Goal: Task Accomplishment & Management: Use online tool/utility

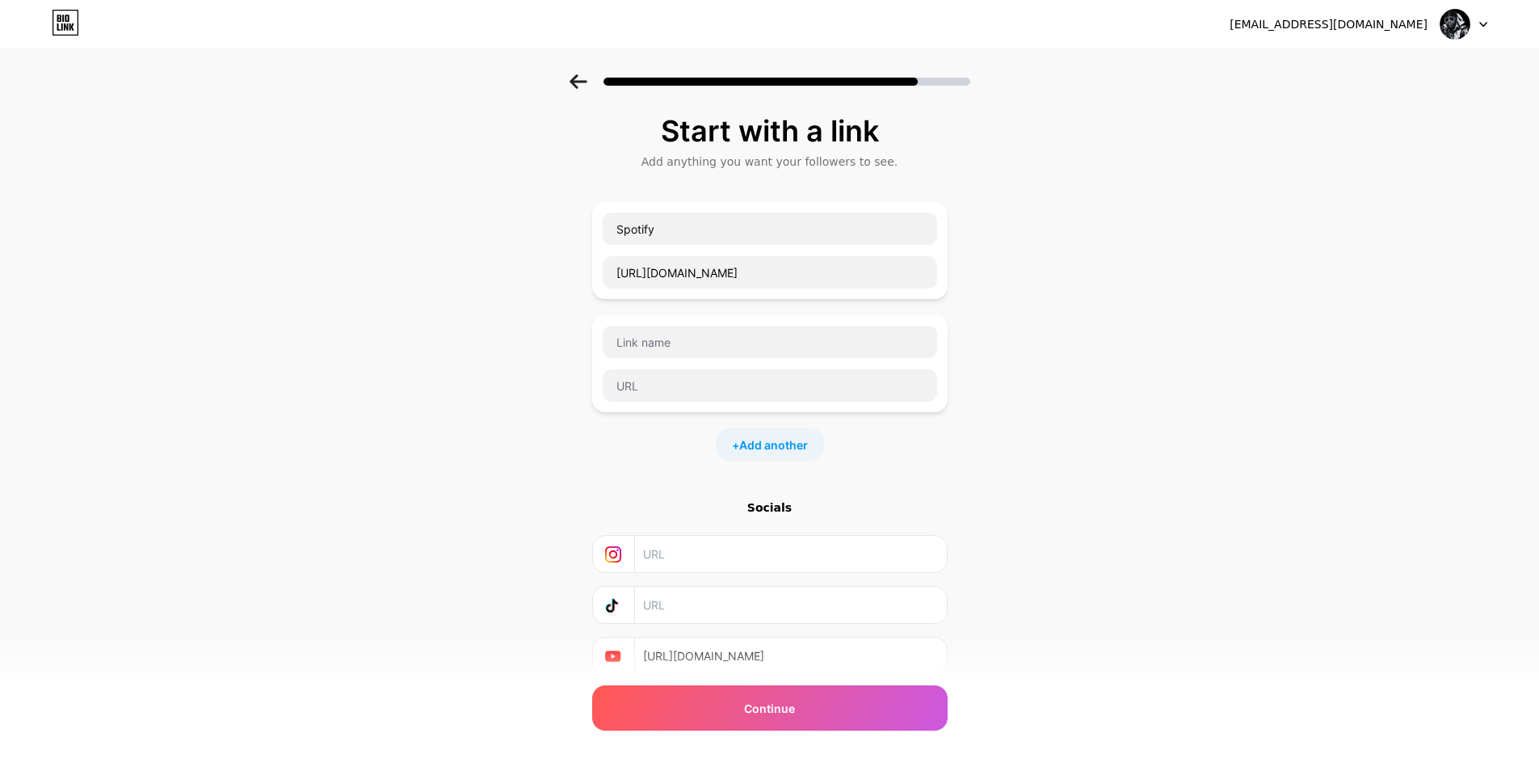
scroll to position [57, 0]
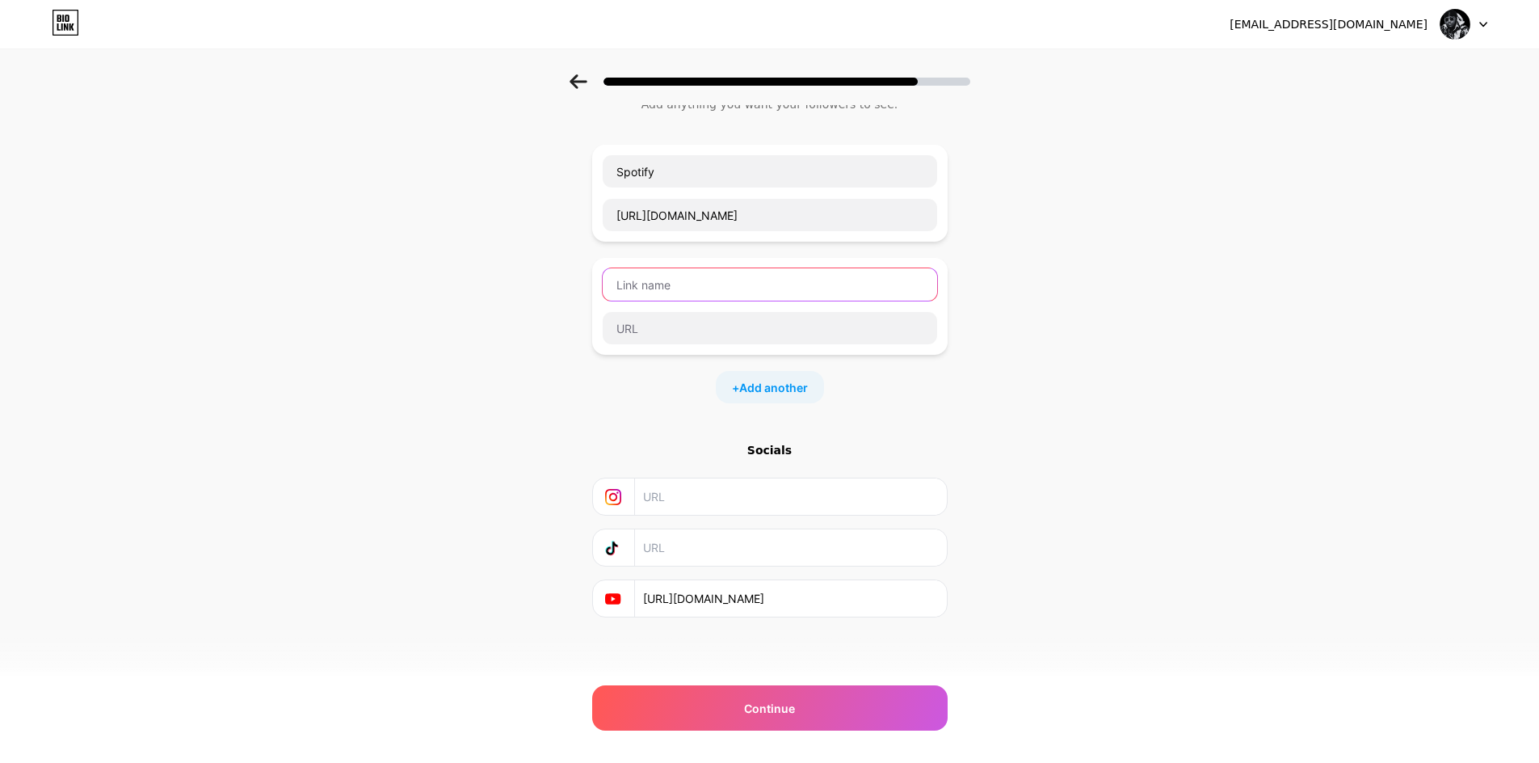
click at [717, 299] on input "text" at bounding box center [770, 284] width 334 height 32
type input "Apple music"
click at [684, 331] on input "text" at bounding box center [770, 328] width 334 height 32
paste input "[URL][DOMAIN_NAME]"
type input "[URL][DOMAIN_NAME]"
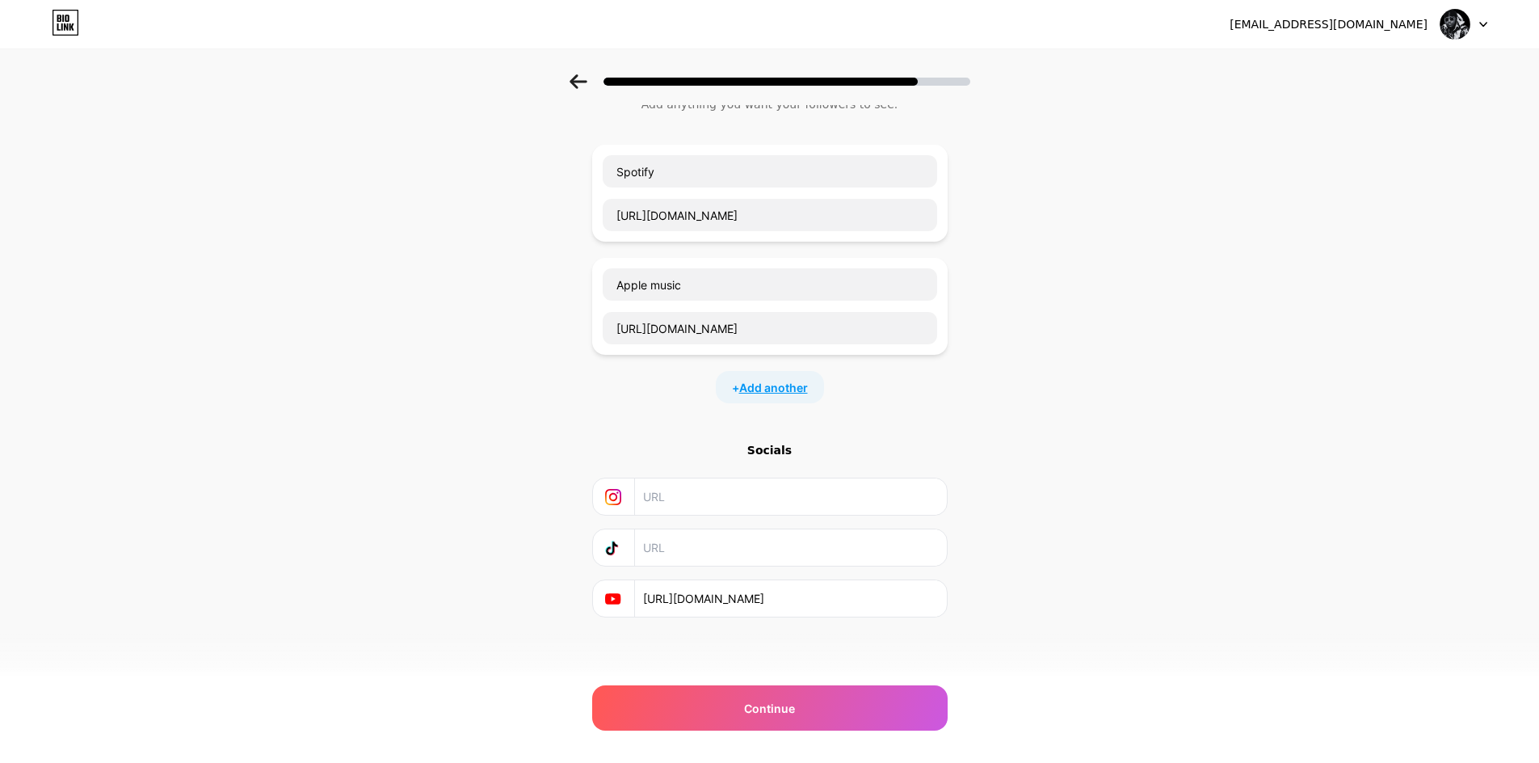
click at [783, 390] on span "Add another" at bounding box center [773, 387] width 69 height 17
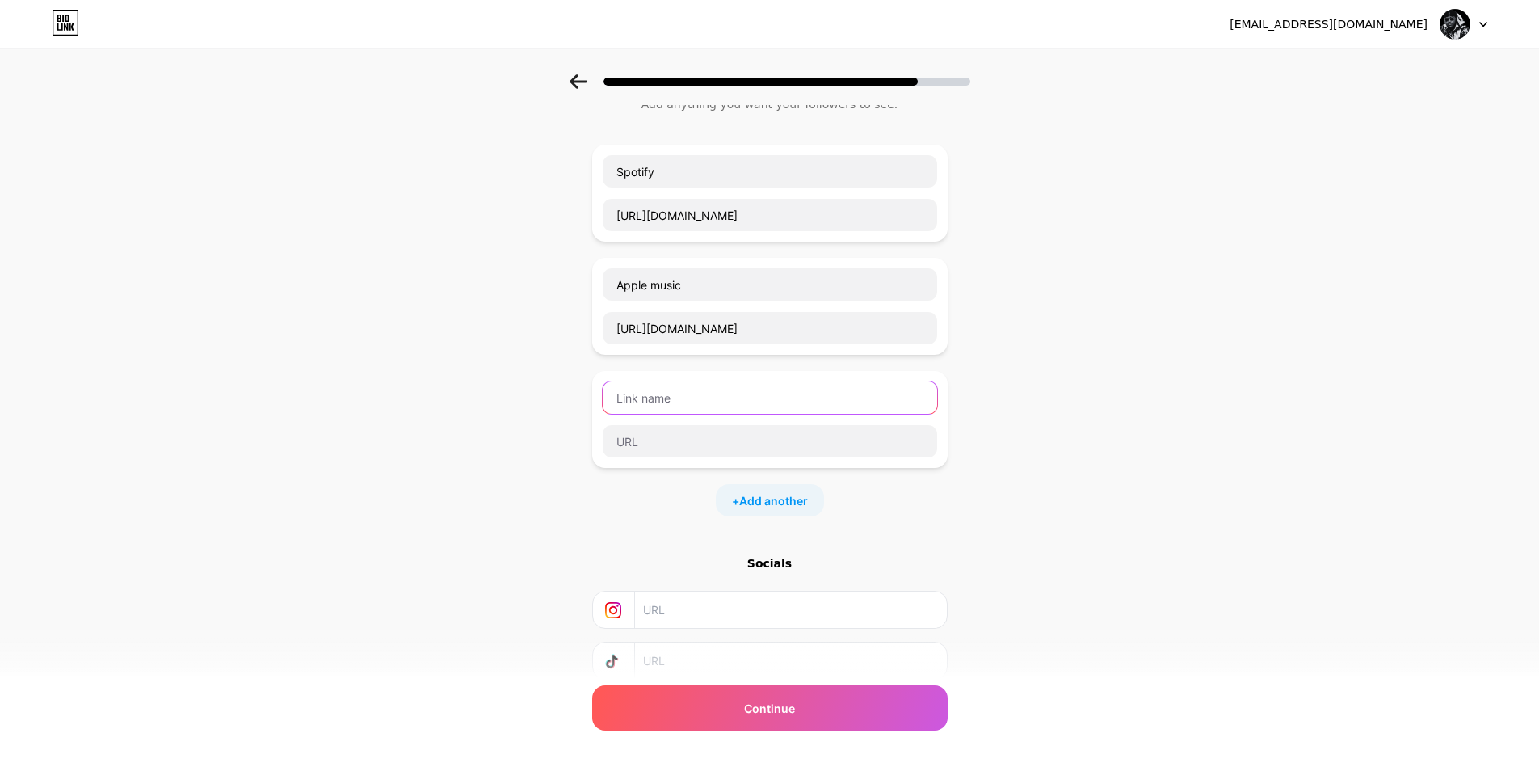
click at [737, 398] on input "text" at bounding box center [770, 397] width 334 height 32
type input "Stillac play"
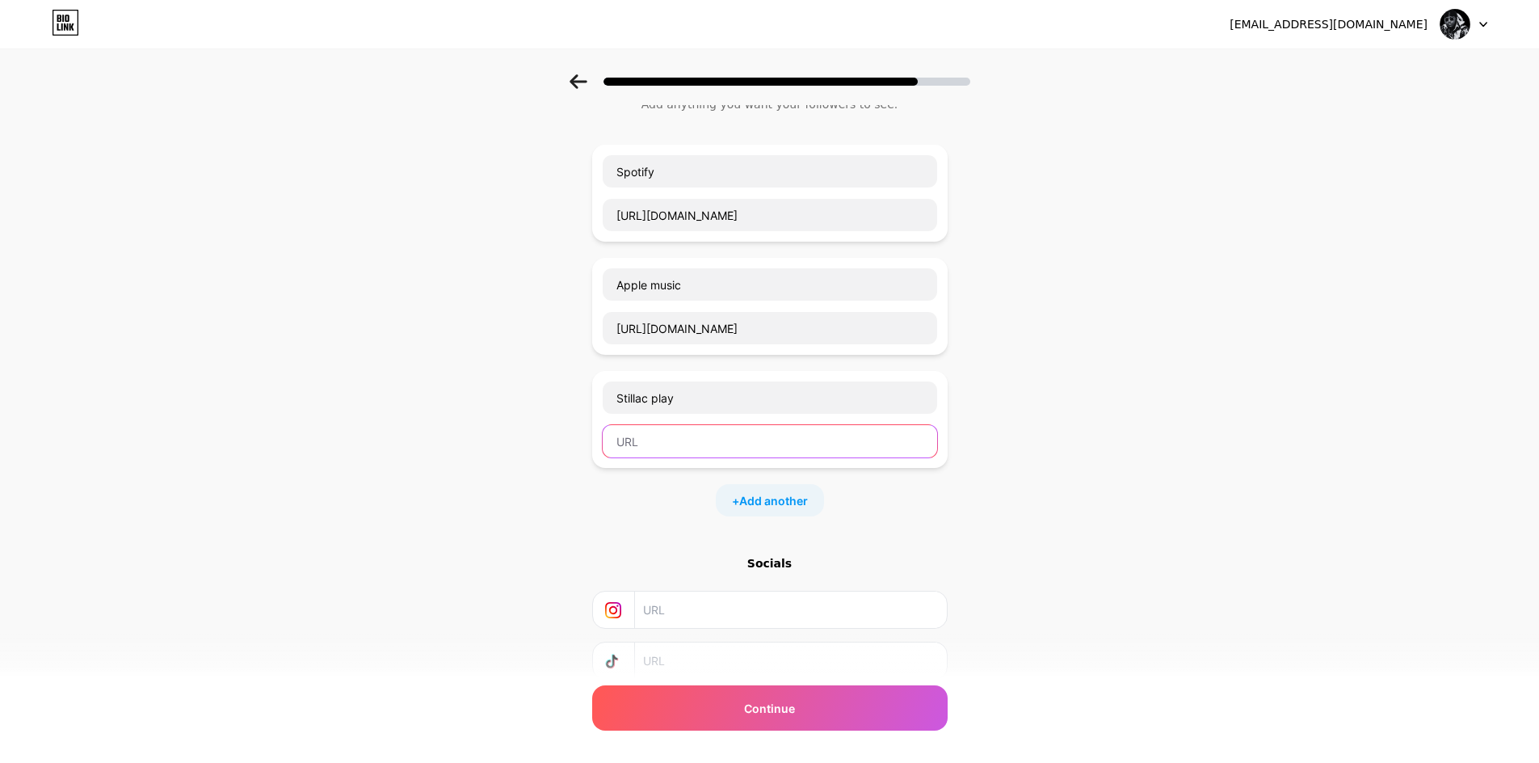
click at [724, 444] on input "text" at bounding box center [770, 441] width 334 height 32
paste input "https://stillac.com/fr/play/album/2EMJMtPefyYzMhwMumxwvI"
type input "https://stillac.com/fr/play/album/2EMJMtPefyYzMhwMumxwvI"
click at [765, 607] on input "text" at bounding box center [789, 609] width 293 height 36
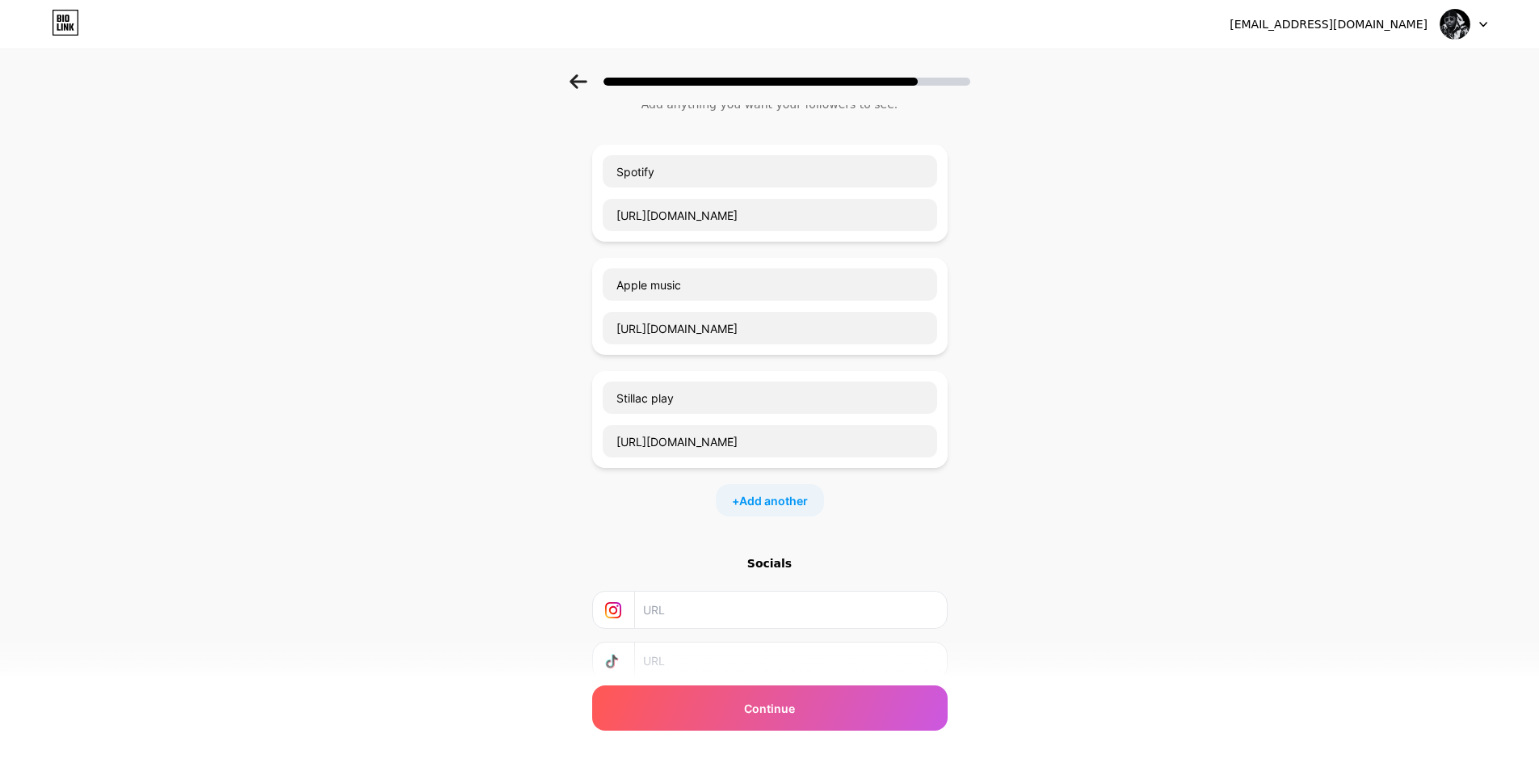
scroll to position [0, 0]
paste input "https://www.instagram.com/"
type input "https://www.instagram.com/msgenvrai"
paste input "https://www.instagram.com/"
click at [747, 667] on input "https://www.instagram.com/" at bounding box center [789, 660] width 293 height 36
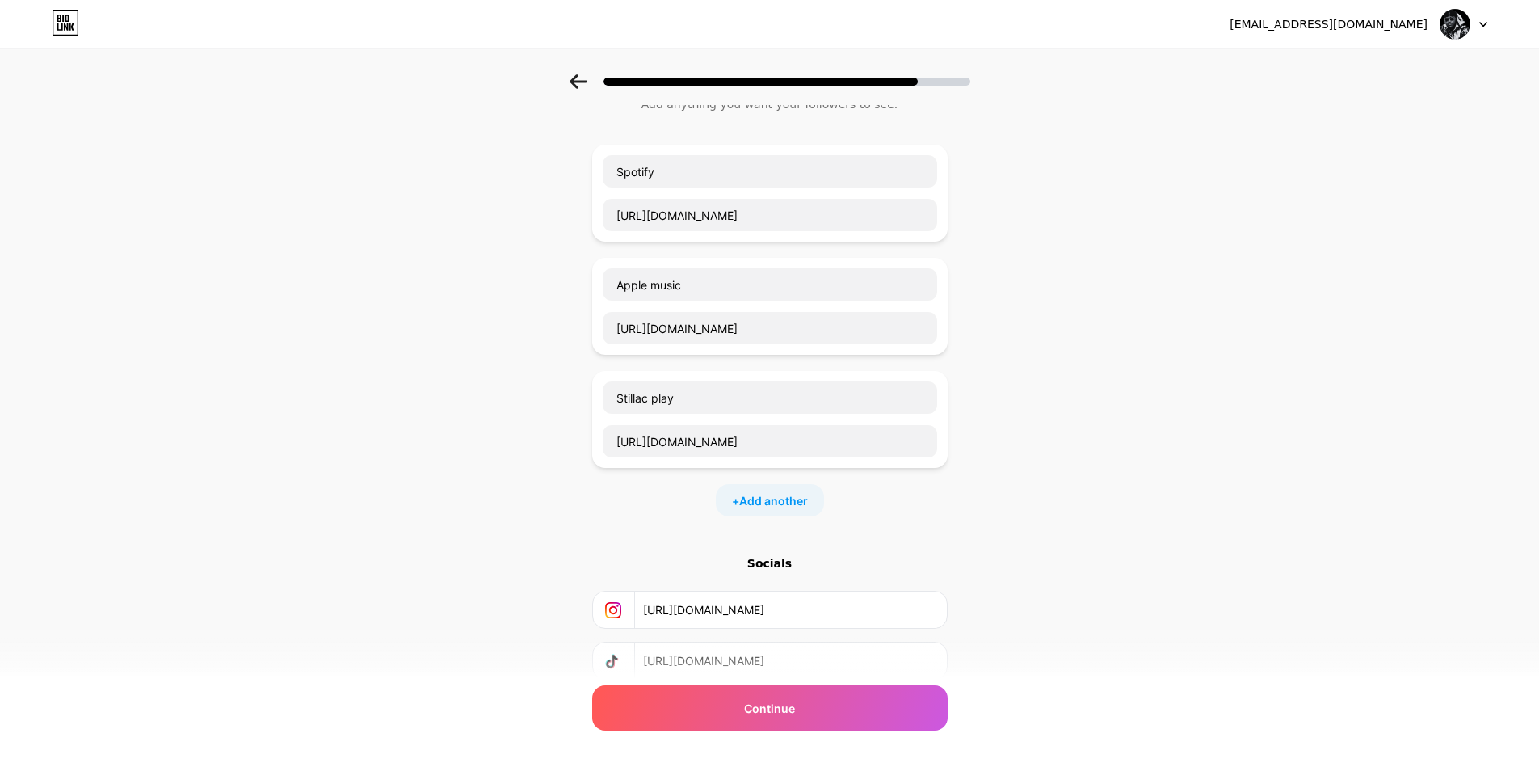
click at [747, 664] on input "https://www.instagram.com/" at bounding box center [789, 660] width 293 height 36
click at [839, 660] on input "https://www.tiktok.com/" at bounding box center [789, 660] width 293 height 36
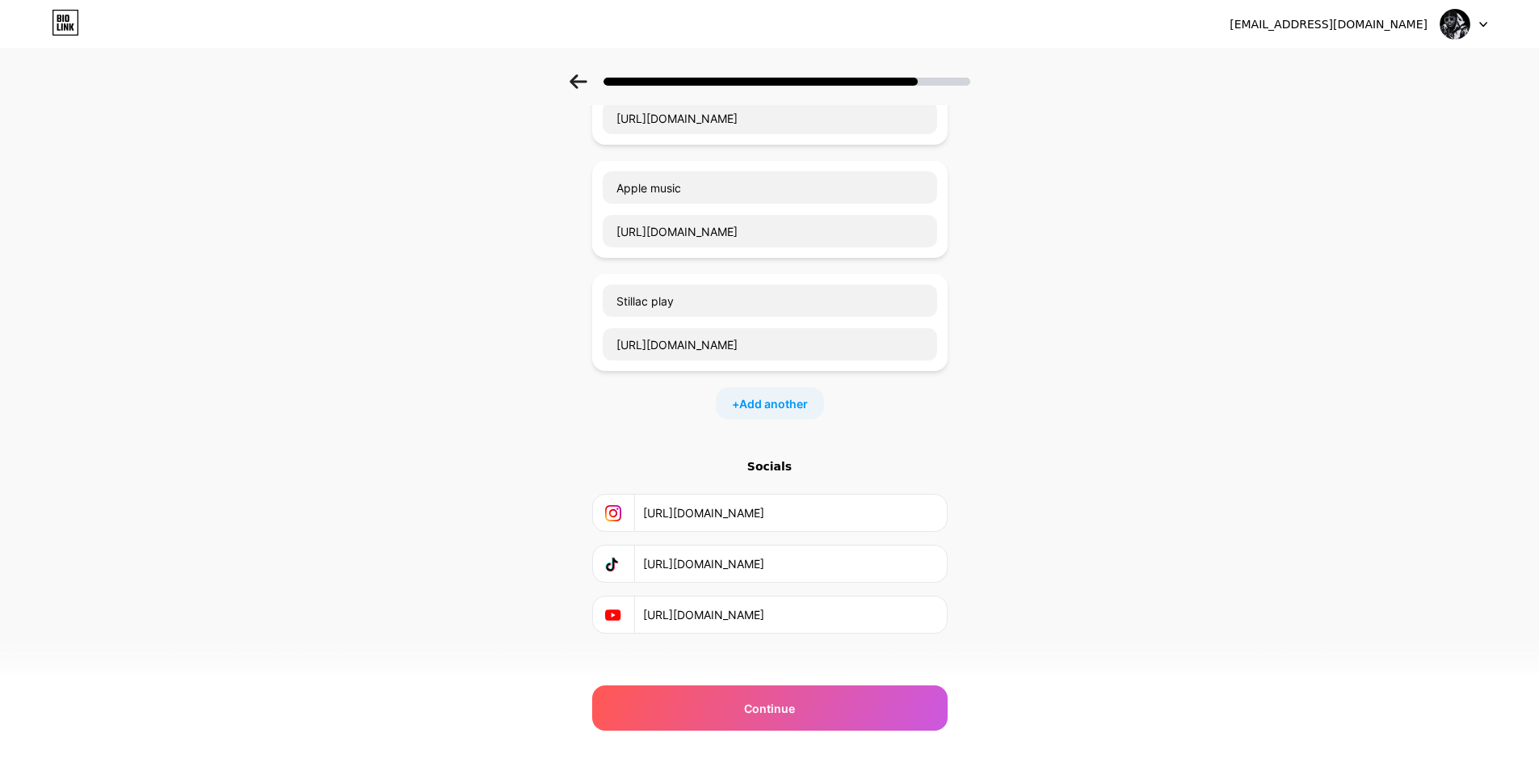
scroll to position [170, 0]
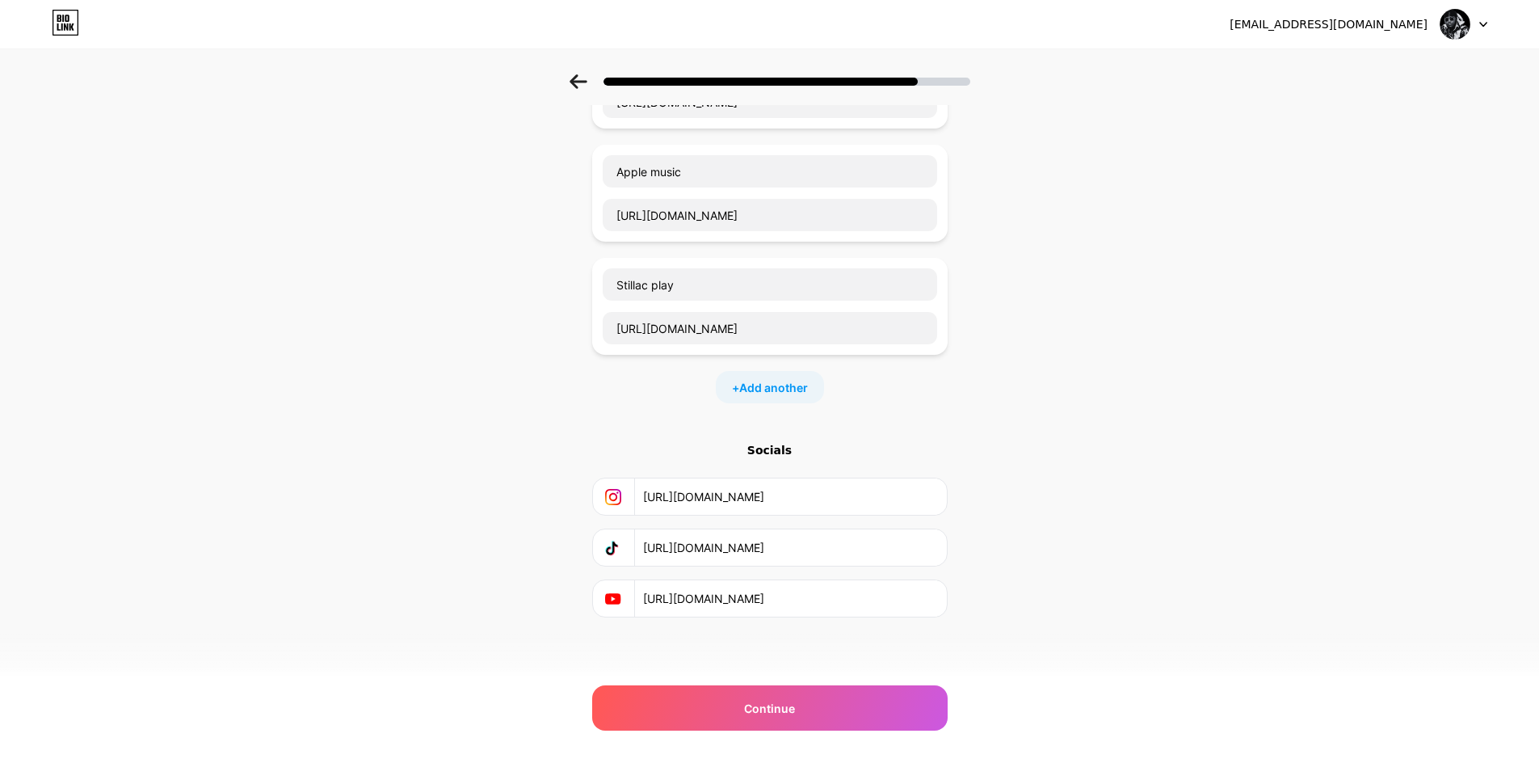
type input "https://www.tiktok.com/msgenvrai"
click at [787, 397] on div "+ Add another" at bounding box center [770, 387] width 108 height 32
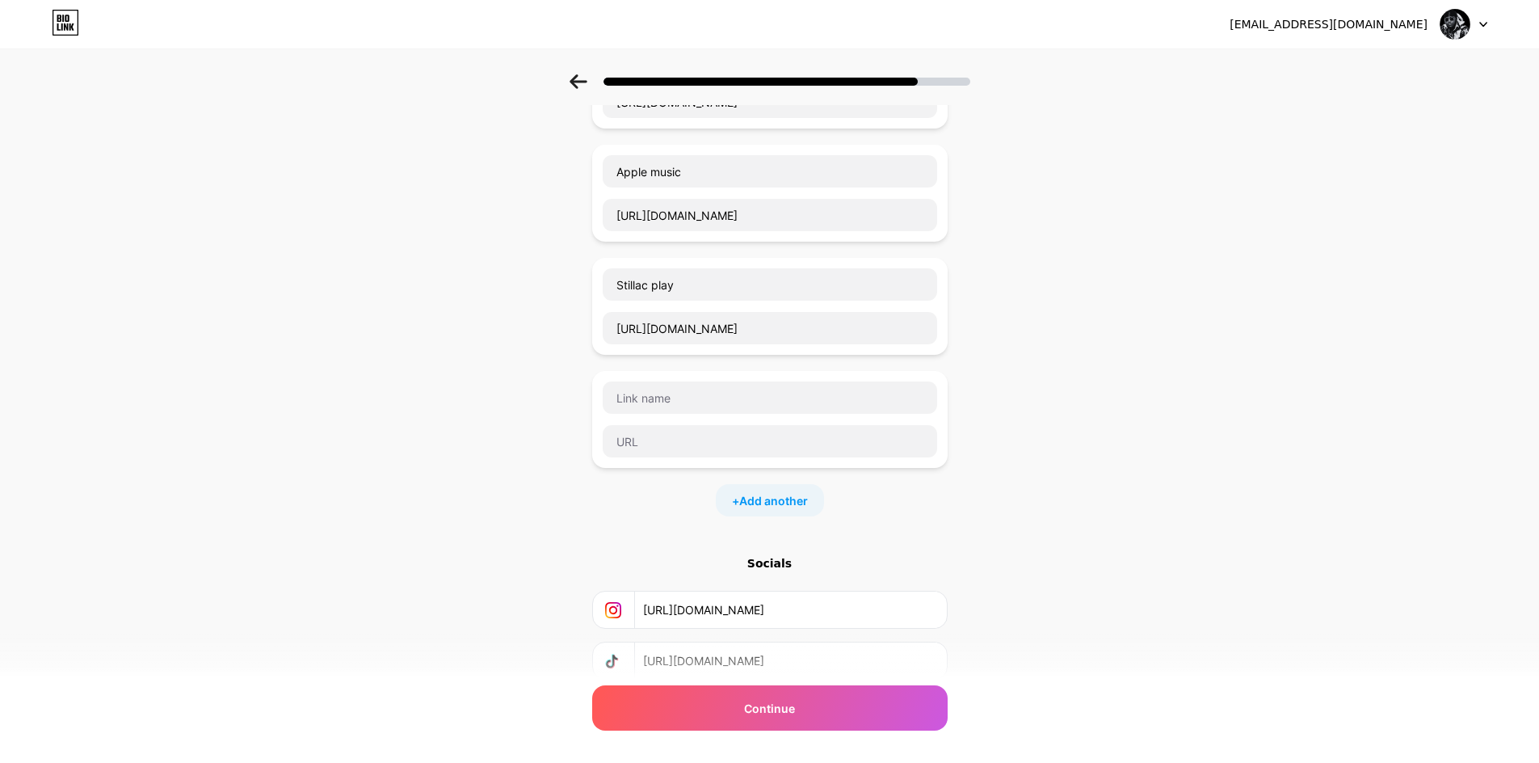
click at [691, 415] on div at bounding box center [770, 419] width 336 height 78
click at [694, 410] on input "text" at bounding box center [770, 397] width 334 height 32
type input "Facebook"
click at [696, 442] on input "text" at bounding box center [770, 441] width 334 height 32
paste input "https://www.instagram.com/"
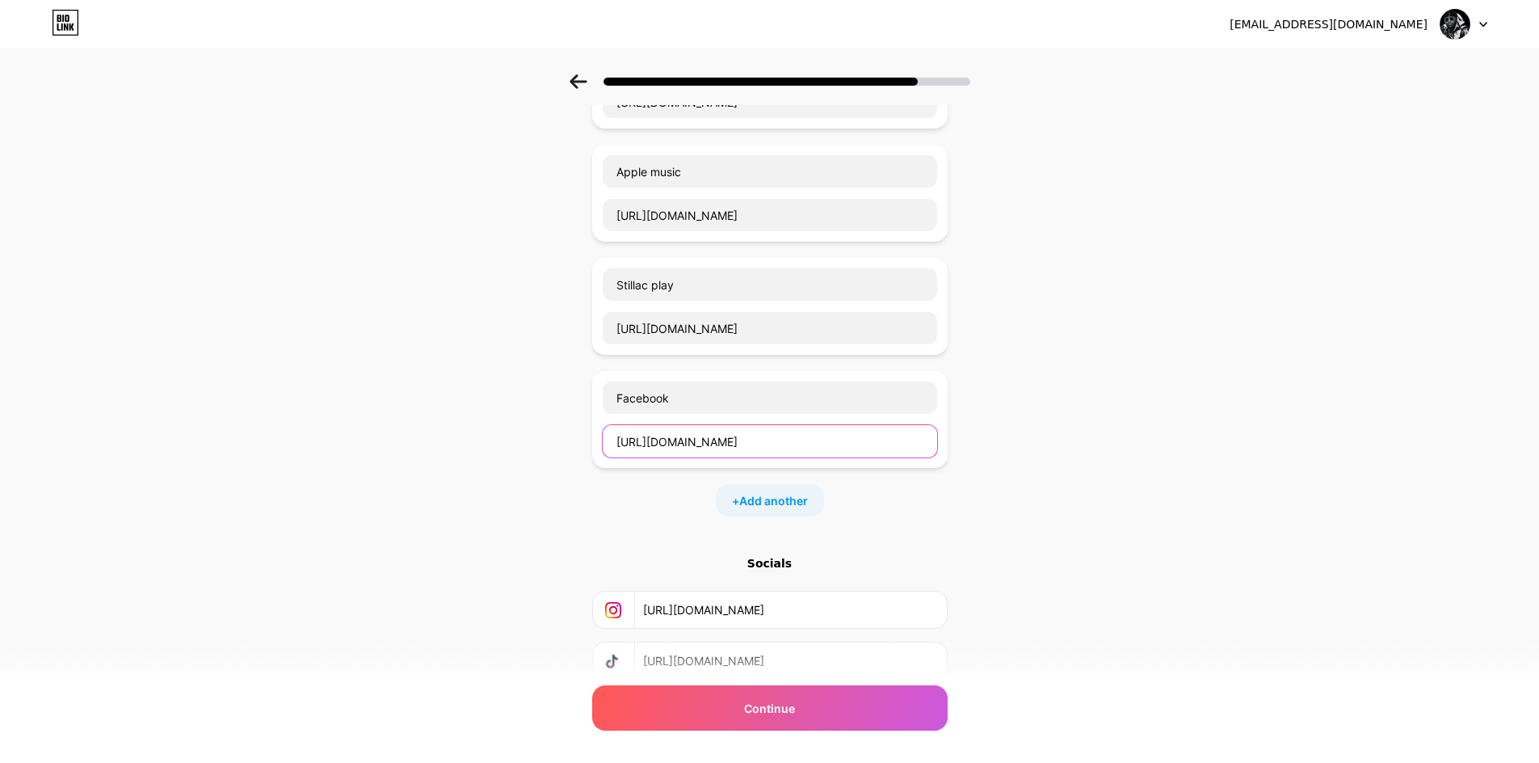
click at [716, 443] on input "https://www.instagram.com/" at bounding box center [770, 441] width 334 height 32
click at [799, 435] on input "https://www.facebook.com/" at bounding box center [770, 441] width 334 height 32
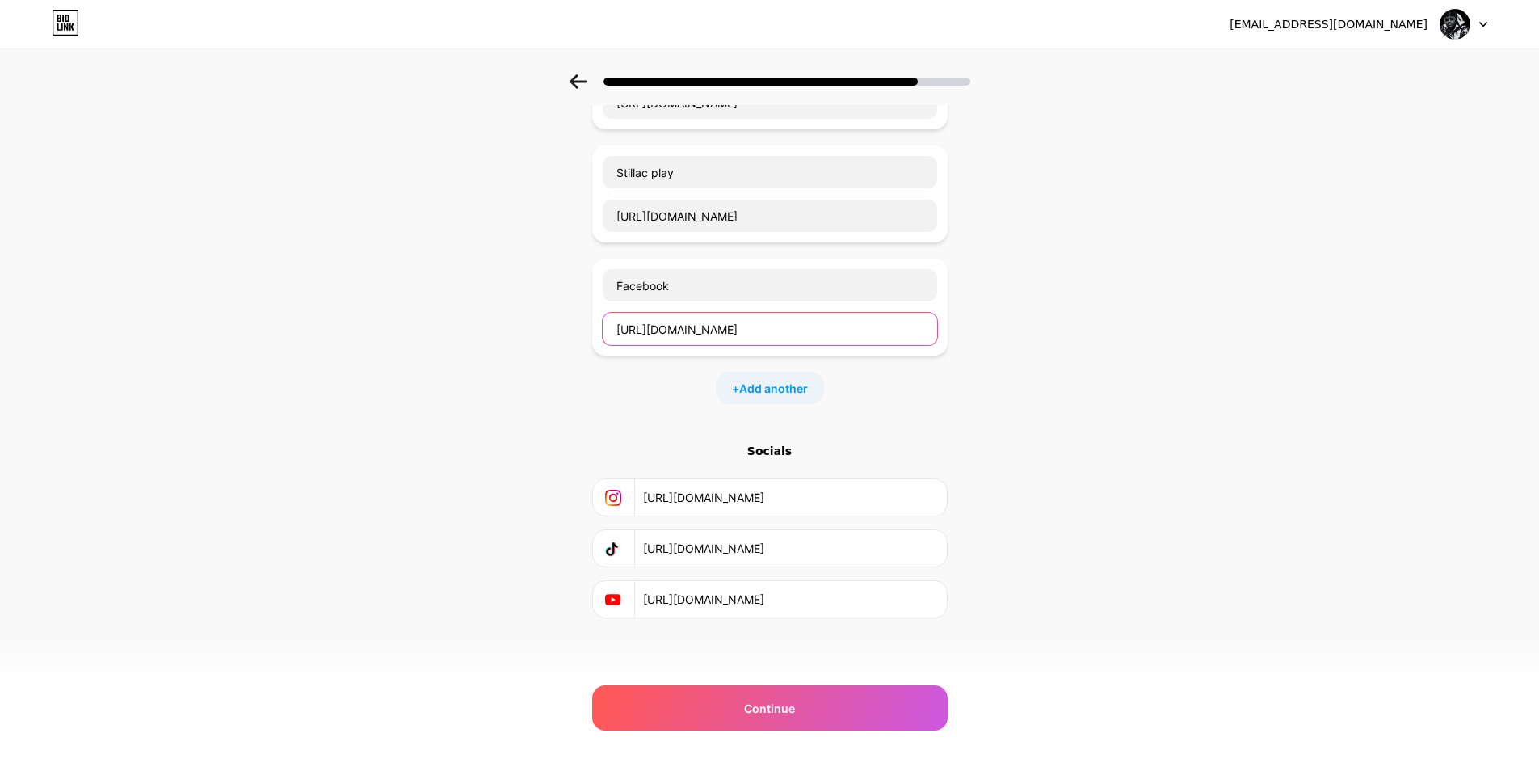
scroll to position [284, 0]
type input "https://www.facebook.com/msgenvrai"
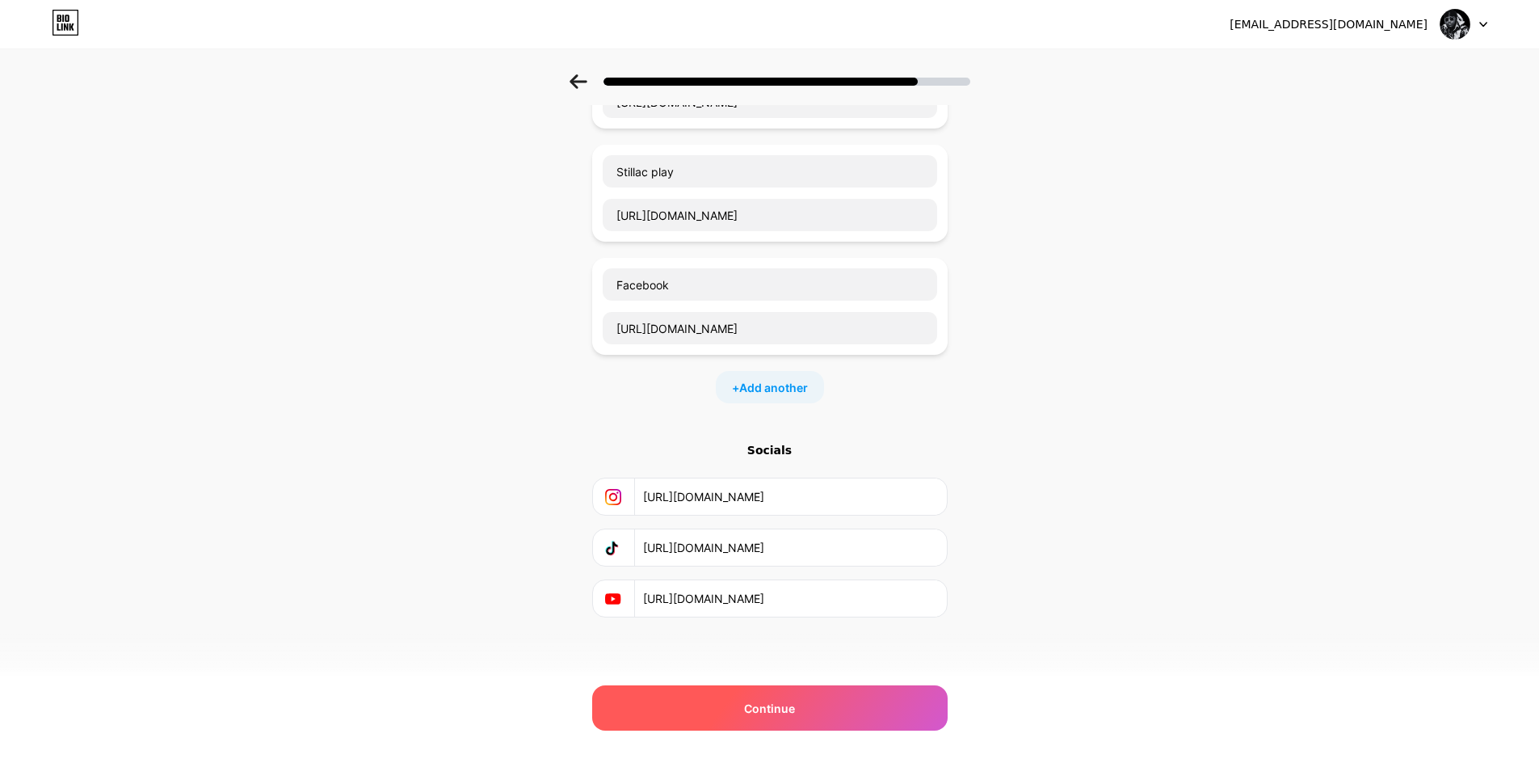
click at [781, 710] on span "Continue" at bounding box center [769, 708] width 51 height 17
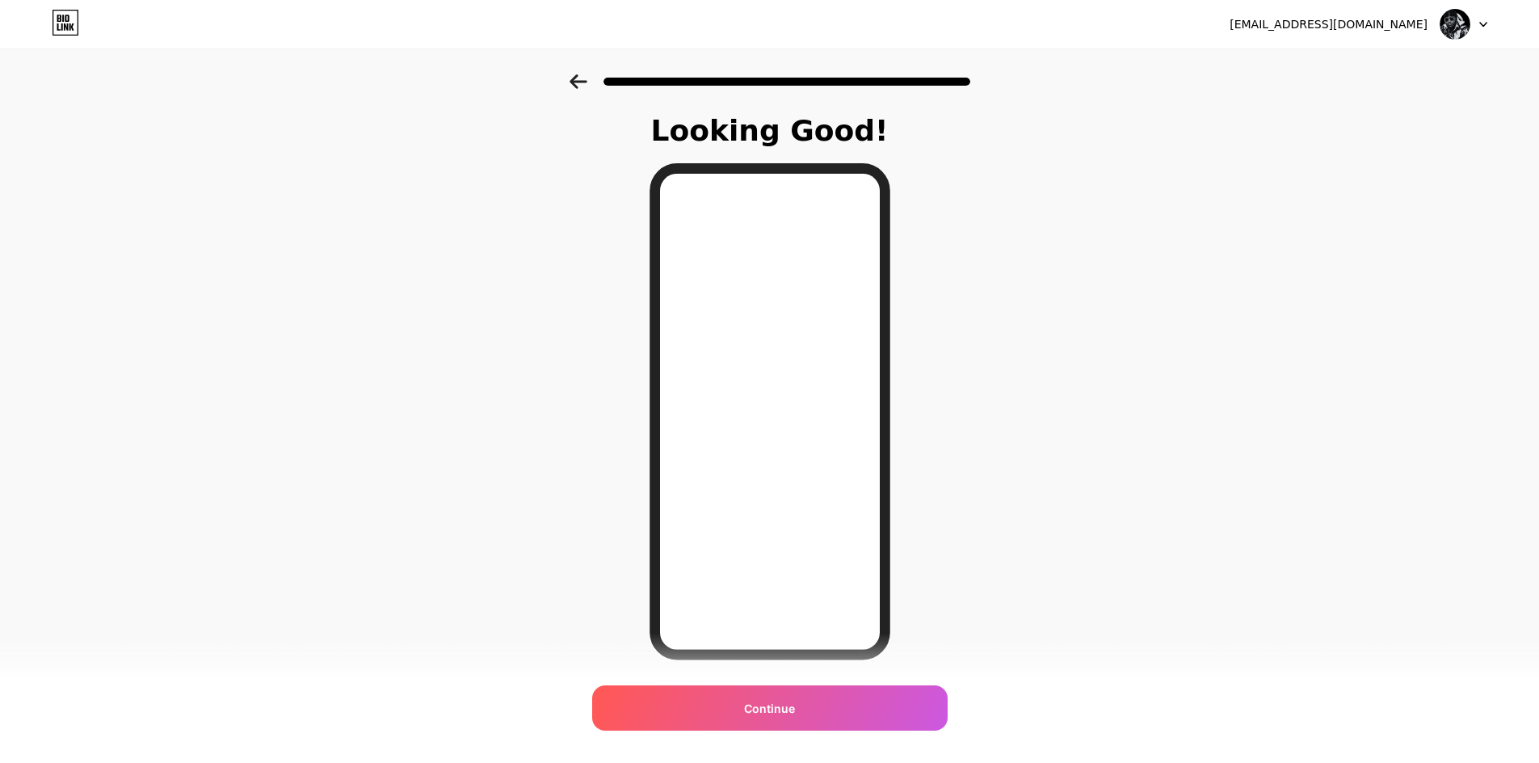
click at [578, 82] on icon at bounding box center [578, 81] width 17 height 15
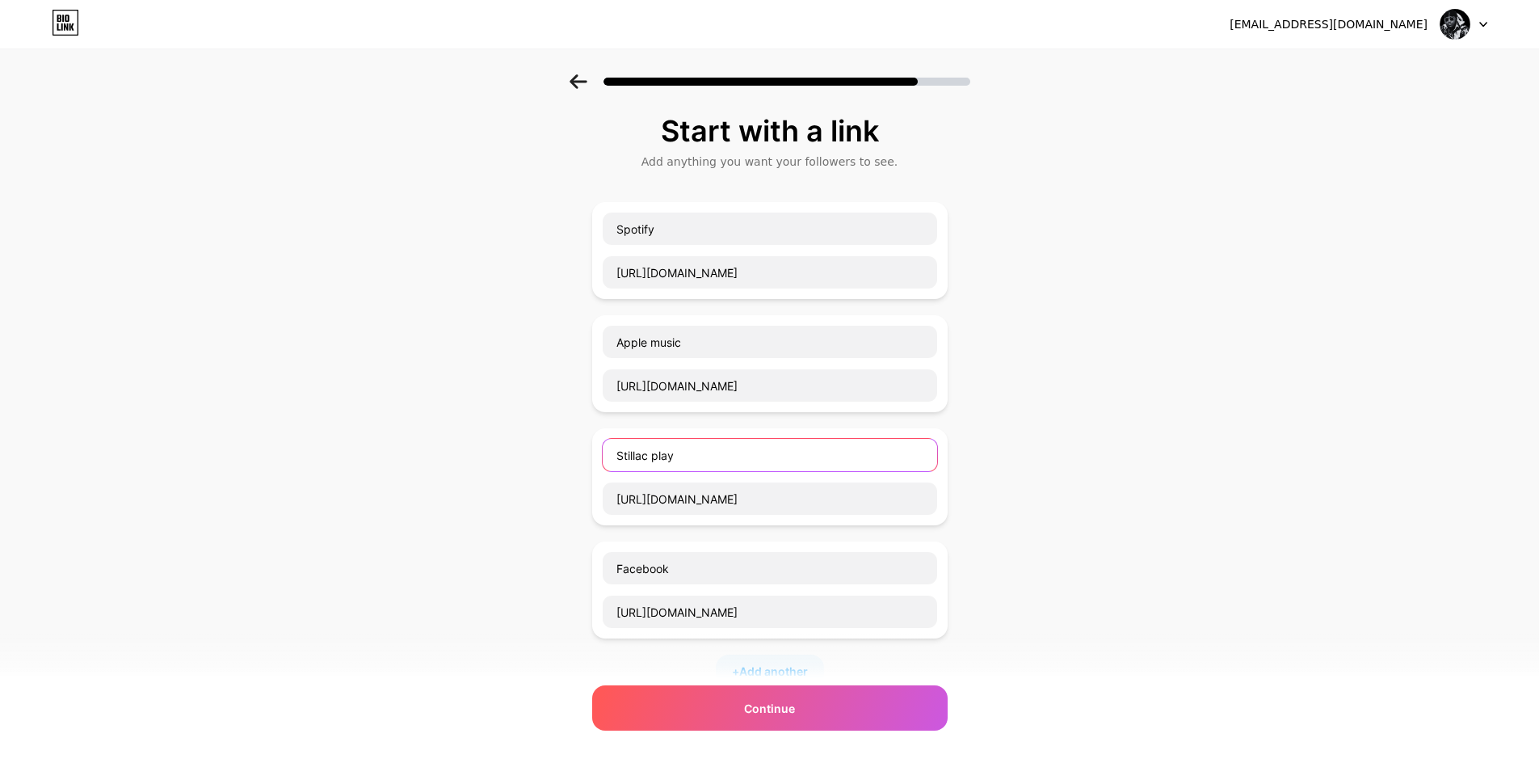
click at [684, 454] on input "Stillac play" at bounding box center [770, 455] width 334 height 32
drag, startPoint x: 691, startPoint y: 343, endPoint x: 617, endPoint y: 342, distance: 74.3
click at [617, 342] on input "Apple music" at bounding box center [770, 342] width 334 height 32
click at [712, 448] on input "Stillac play" at bounding box center [770, 455] width 334 height 32
paste input "Apple music"
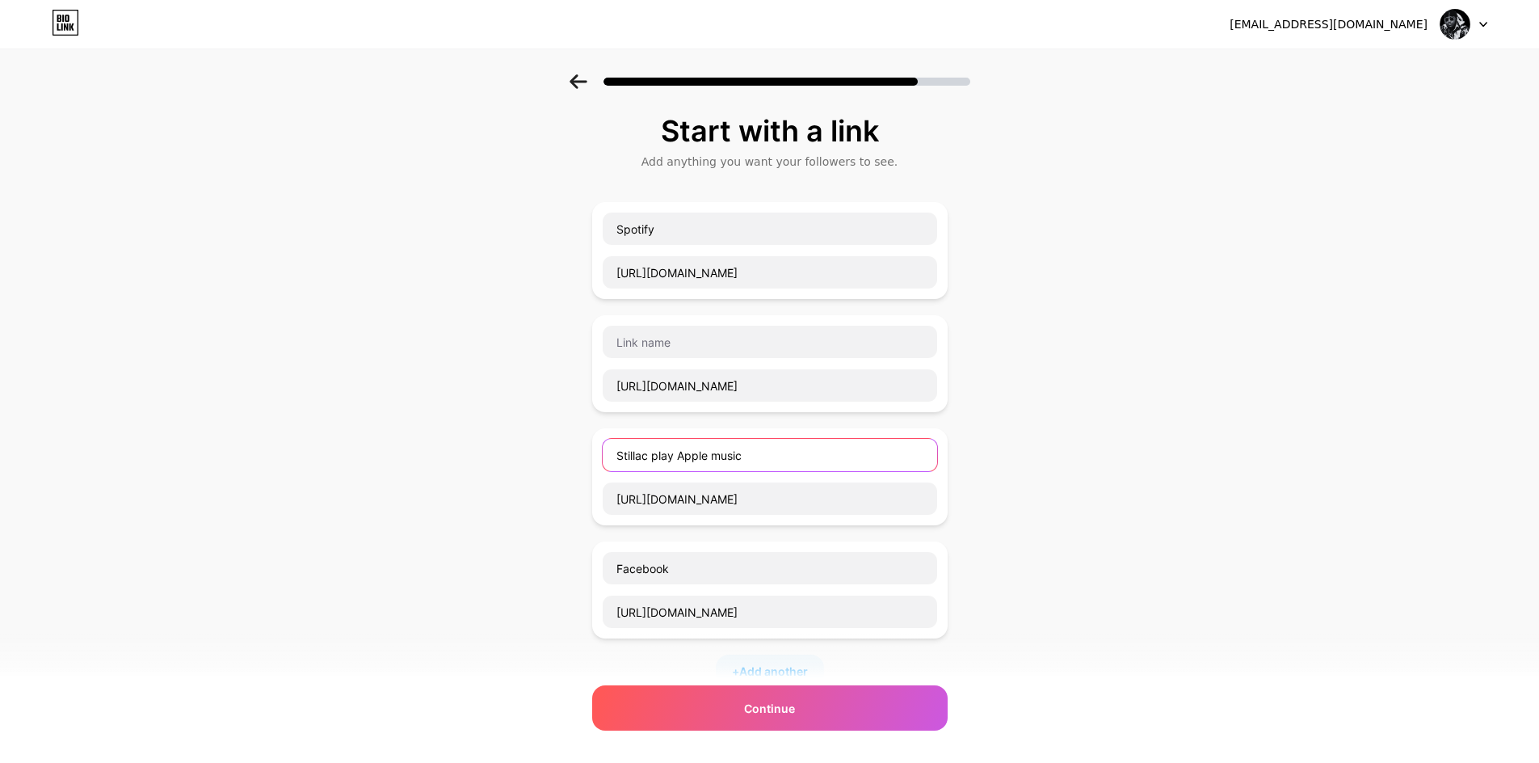
drag, startPoint x: 683, startPoint y: 460, endPoint x: 589, endPoint y: 459, distance: 94.5
click at [589, 459] on div "Start with a link Add anything you want your followers to see. Spotify https://…" at bounding box center [769, 527] width 1539 height 907
type input "Apple music"
click at [660, 350] on input "text" at bounding box center [770, 342] width 334 height 32
paste input "Stillac play"
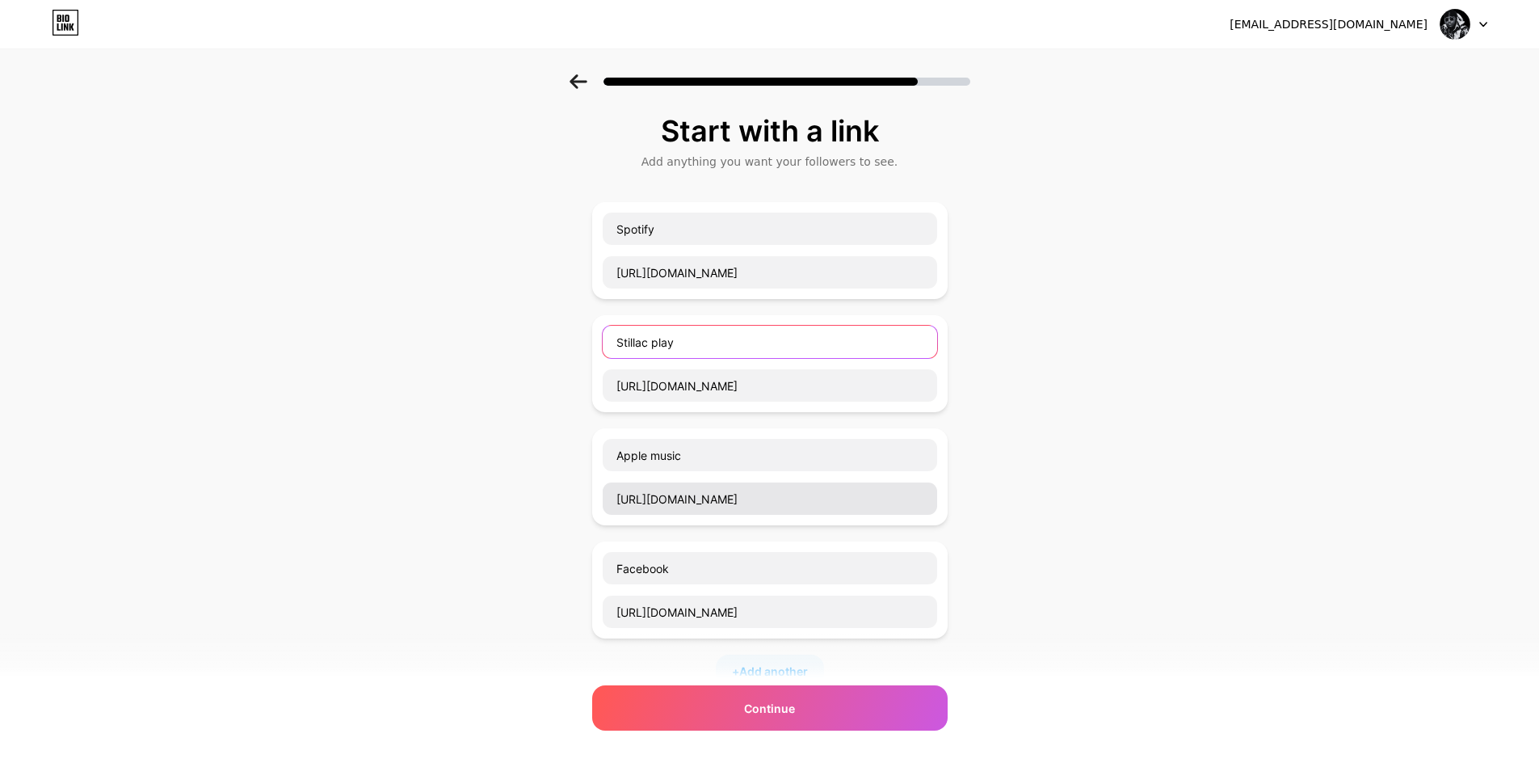
type input "Stillac play"
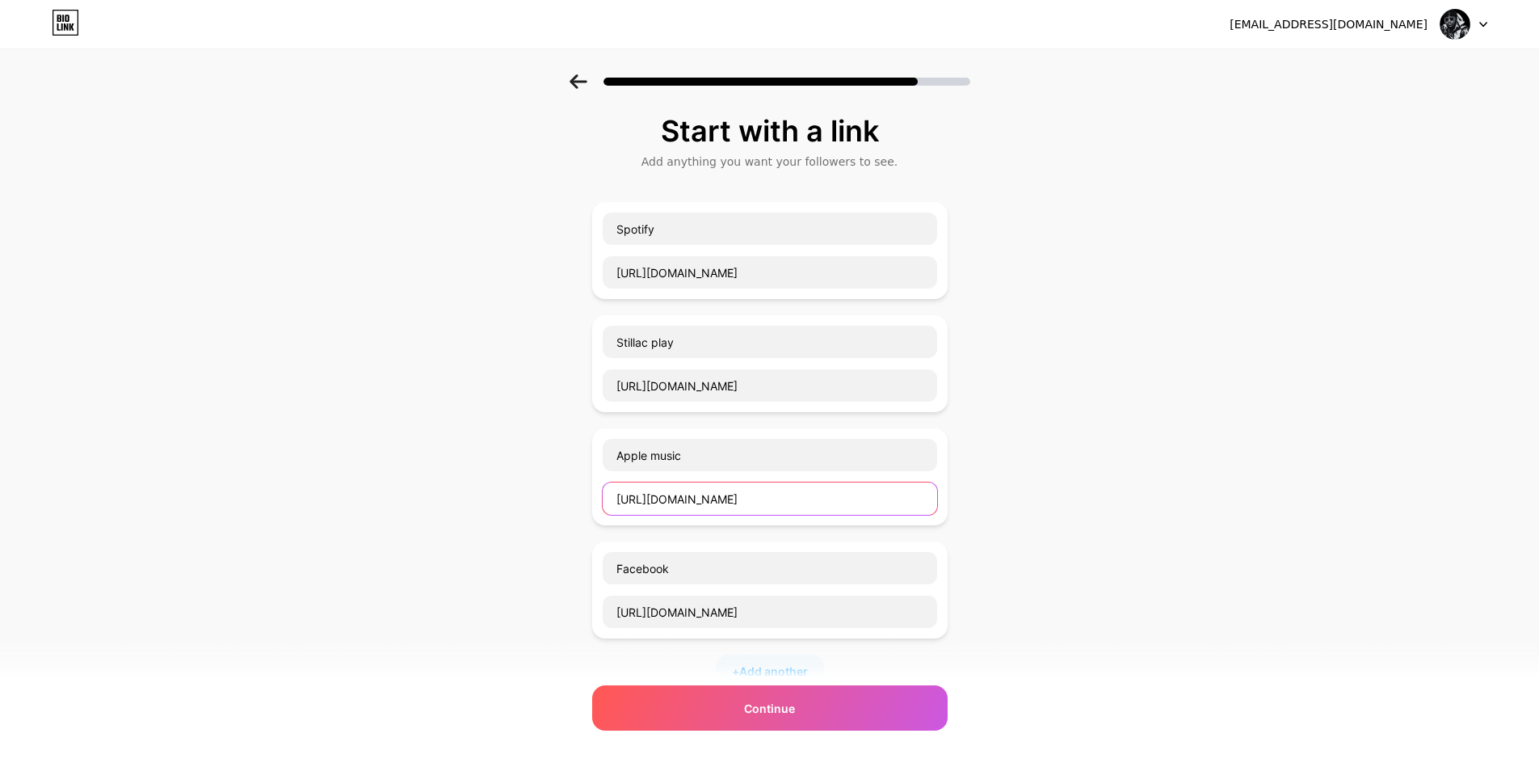
click at [711, 485] on input "https://stillac.com/fr/play/album/2EMJMtPefyYzMhwMumxwvI" at bounding box center [770, 498] width 334 height 32
click at [624, 382] on input "https://music.apple.com/us/album/mindset/1839641675" at bounding box center [770, 385] width 334 height 32
click at [923, 385] on input "https://music.apple.com/us/album/mindset/1839641675" at bounding box center [770, 385] width 334 height 32
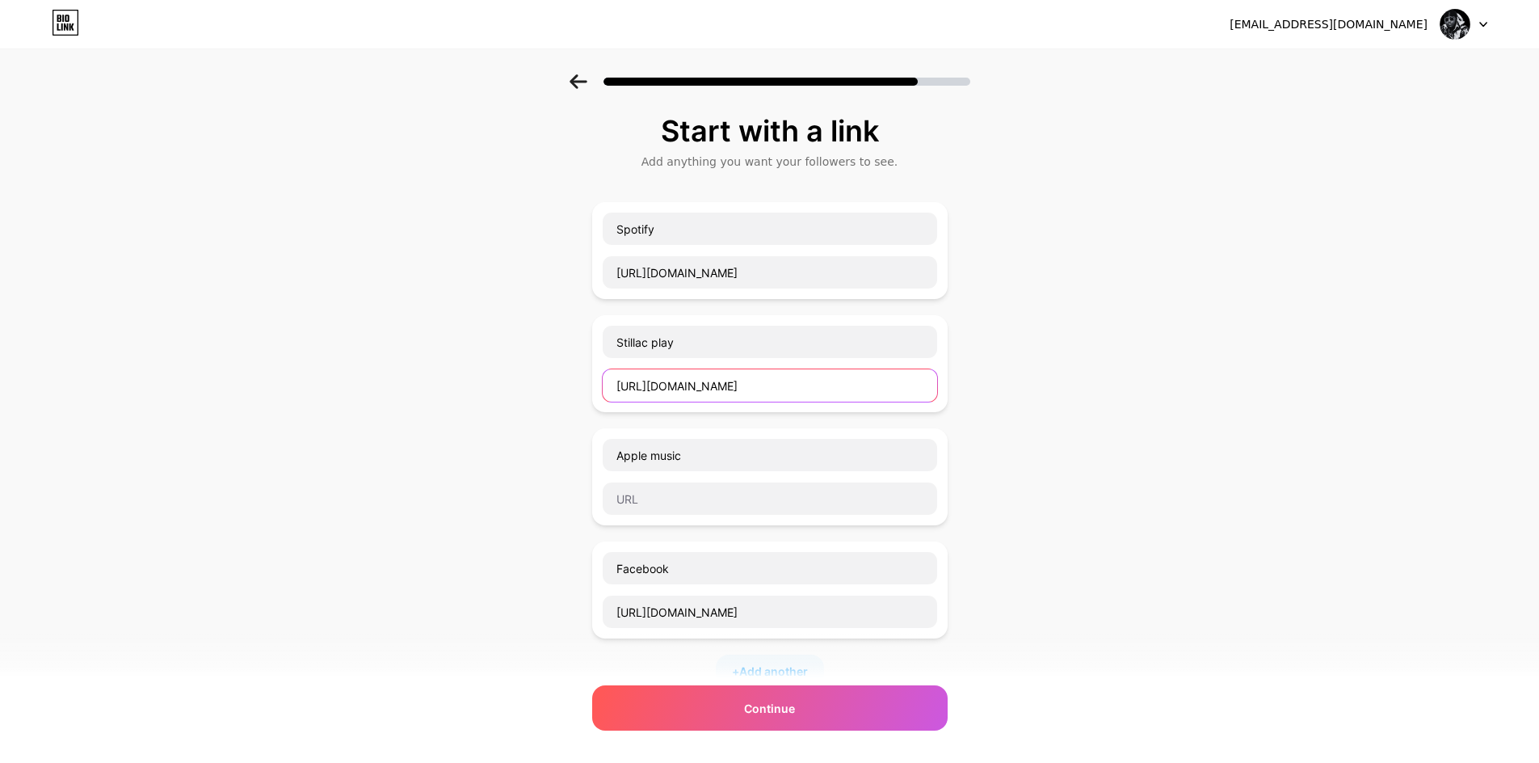
paste input "https://stillac.com/fr/play/album/2EMJMtPefyYzMhwMumxwvI"
drag, startPoint x: 738, startPoint y: 385, endPoint x: 498, endPoint y: 394, distance: 240.1
click at [498, 394] on div "Start with a link Add anything you want your followers to see. Spotify https://…" at bounding box center [769, 527] width 1539 height 907
type input "https://stillac.com/fr/play/album/2EMJMtPefyYzMhwMumxwvI"
click at [654, 490] on input "text" at bounding box center [770, 498] width 334 height 32
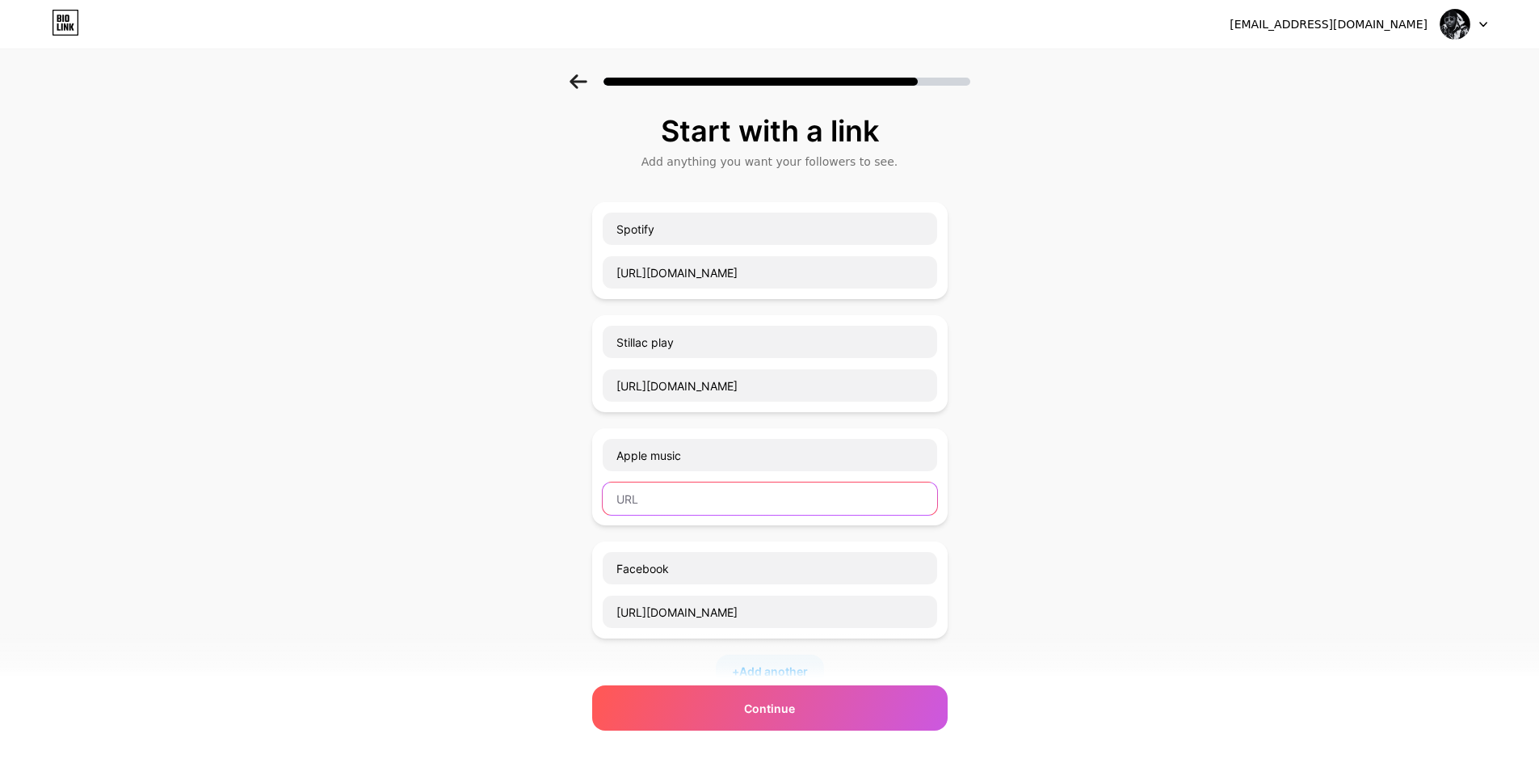
paste input "https://music.apple.com/us/album/mindset/1839641675"
type input "https://music.apple.com/us/album/mindset/1839641675"
click at [636, 347] on input "Stillac play" at bounding box center [770, 342] width 334 height 32
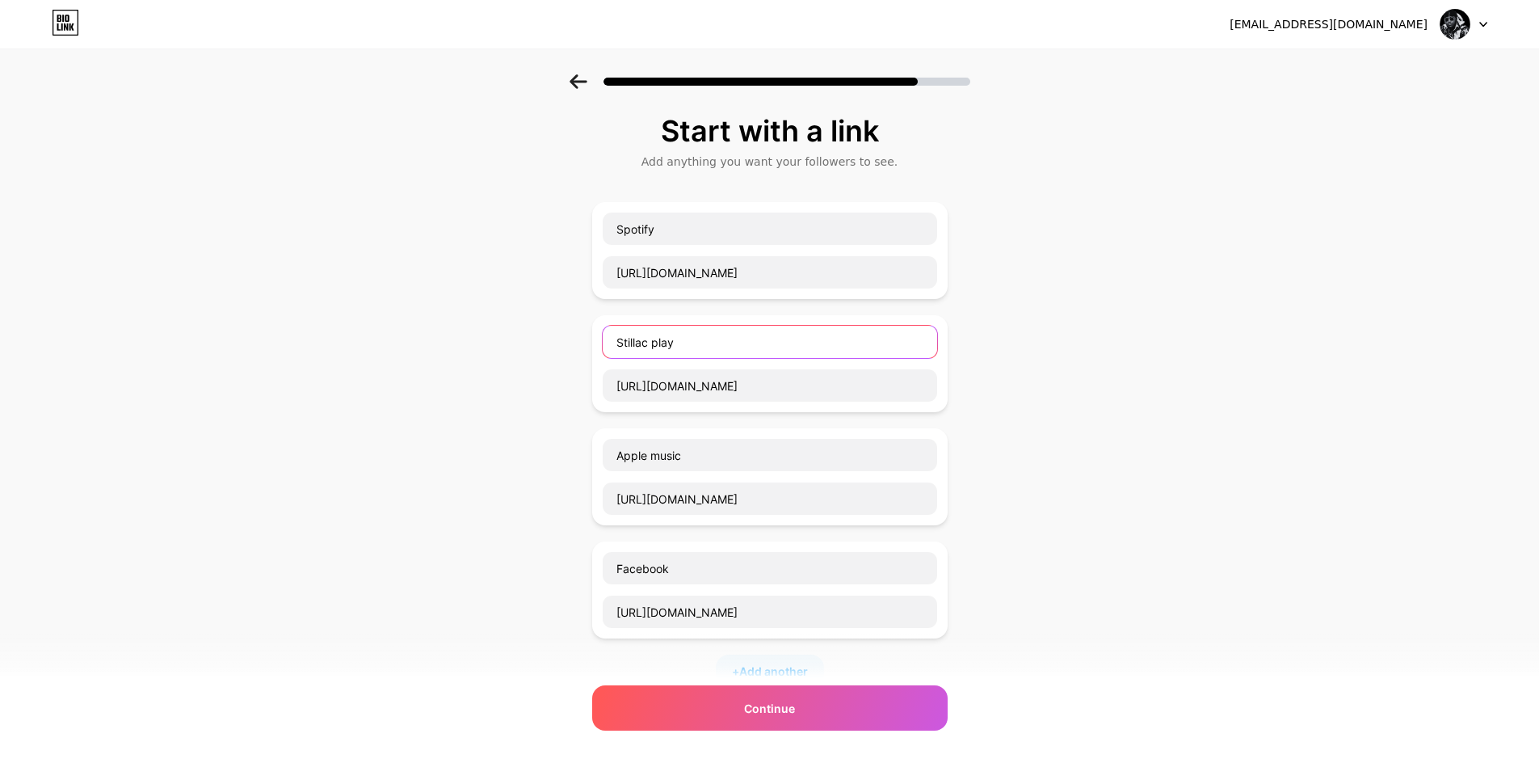
click at [706, 340] on input "Stillac play" at bounding box center [770, 342] width 334 height 32
type input "Stillac play"
drag, startPoint x: 681, startPoint y: 344, endPoint x: 615, endPoint y: 346, distance: 66.3
click at [615, 346] on input "Stillac play" at bounding box center [770, 342] width 334 height 32
click at [622, 233] on input "Spotify" at bounding box center [770, 228] width 334 height 32
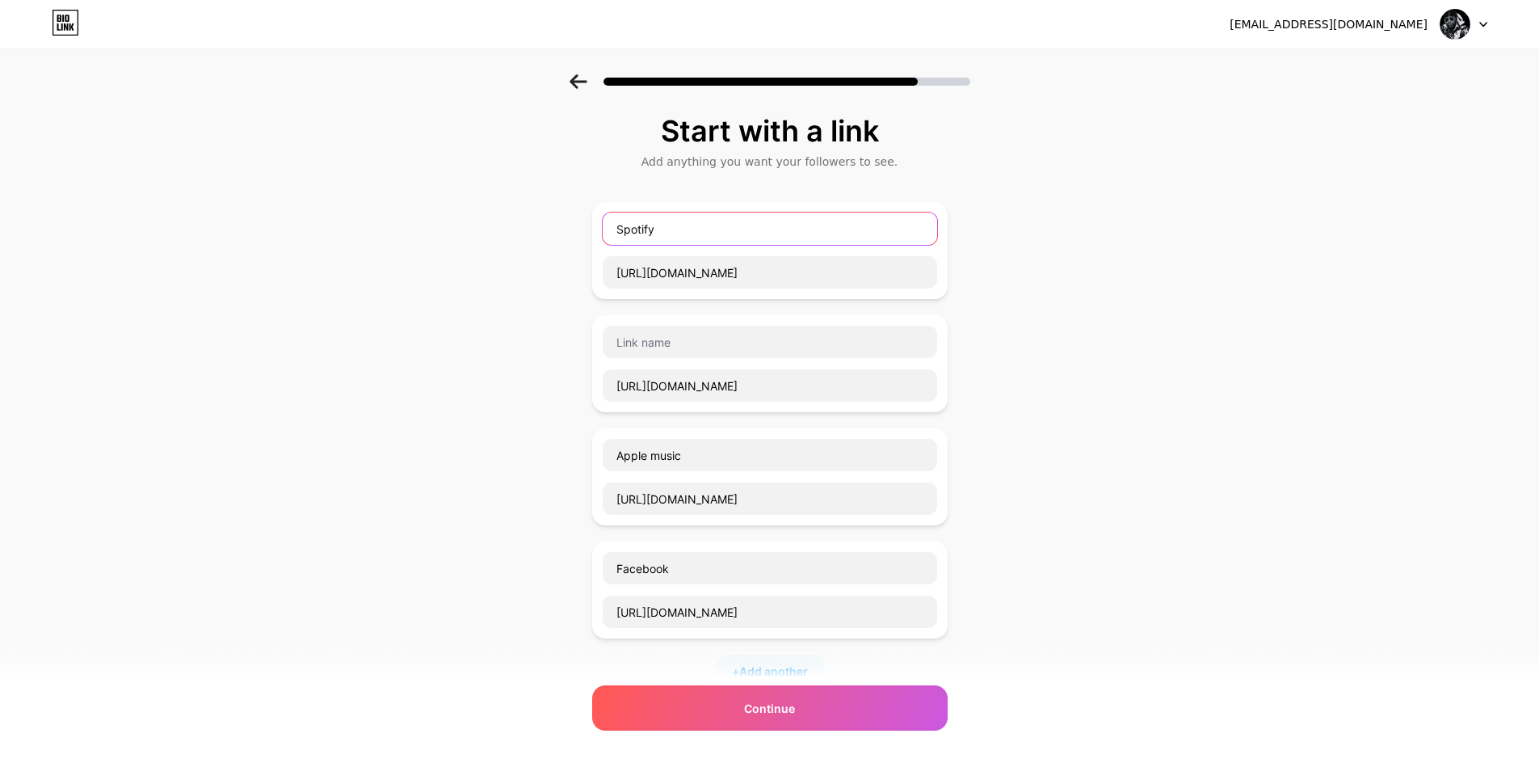
paste input "Stillac play"
type input "Stillac playSpotify"
click at [693, 384] on input "https://stillac.com/fr/play/album/2EMJMtPefyYzMhwMumxwvI" at bounding box center [770, 385] width 334 height 32
click at [693, 388] on input "https://stillac.com/fr/play/album/2EMJMtPefyYzMhwMumxwvI" at bounding box center [770, 385] width 334 height 32
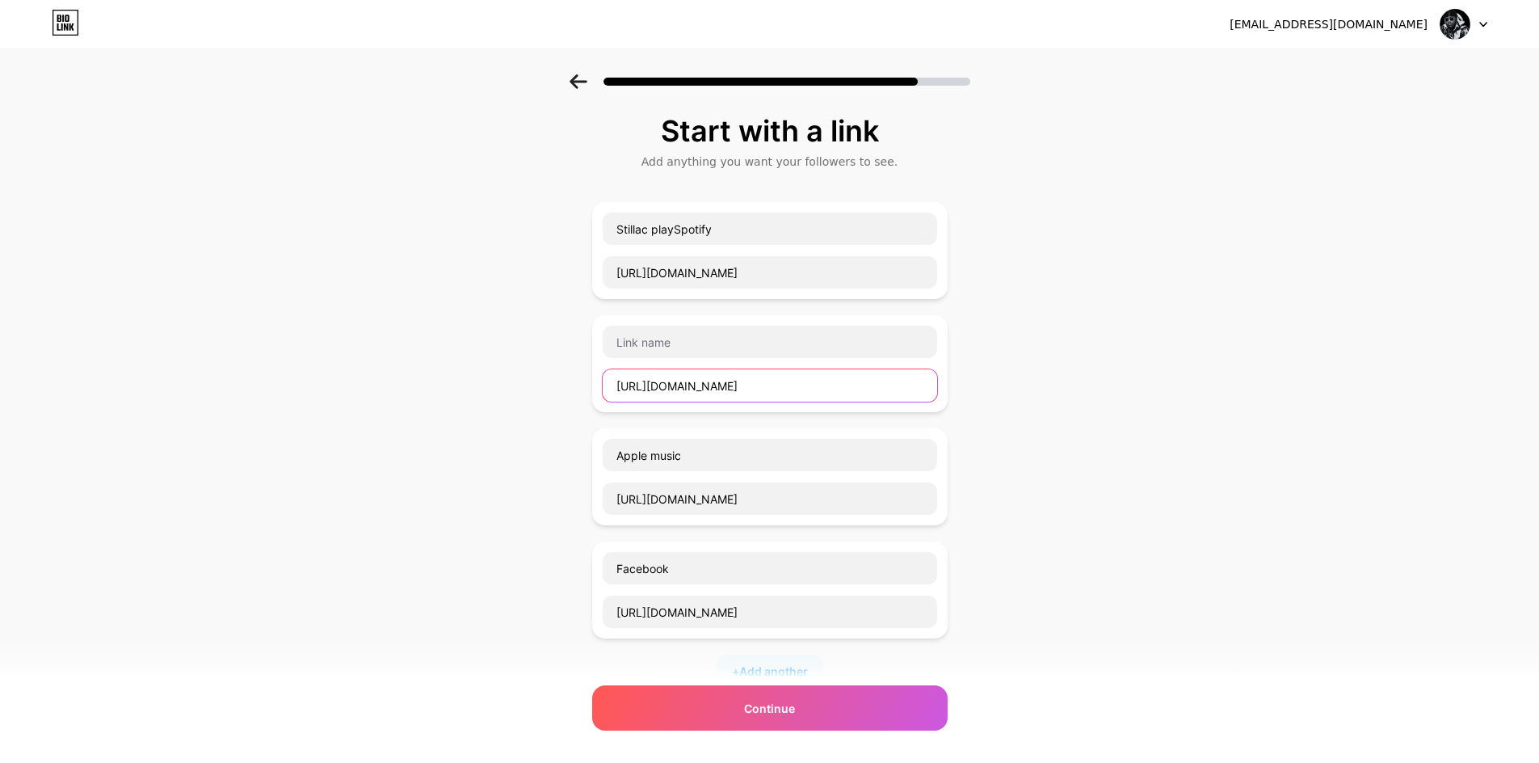
click at [693, 388] on input "https://stillac.com/fr/play/album/2EMJMtPefyYzMhwMumxwvI" at bounding box center [770, 385] width 334 height 32
drag, startPoint x: 922, startPoint y: 274, endPoint x: 1049, endPoint y: 274, distance: 127.6
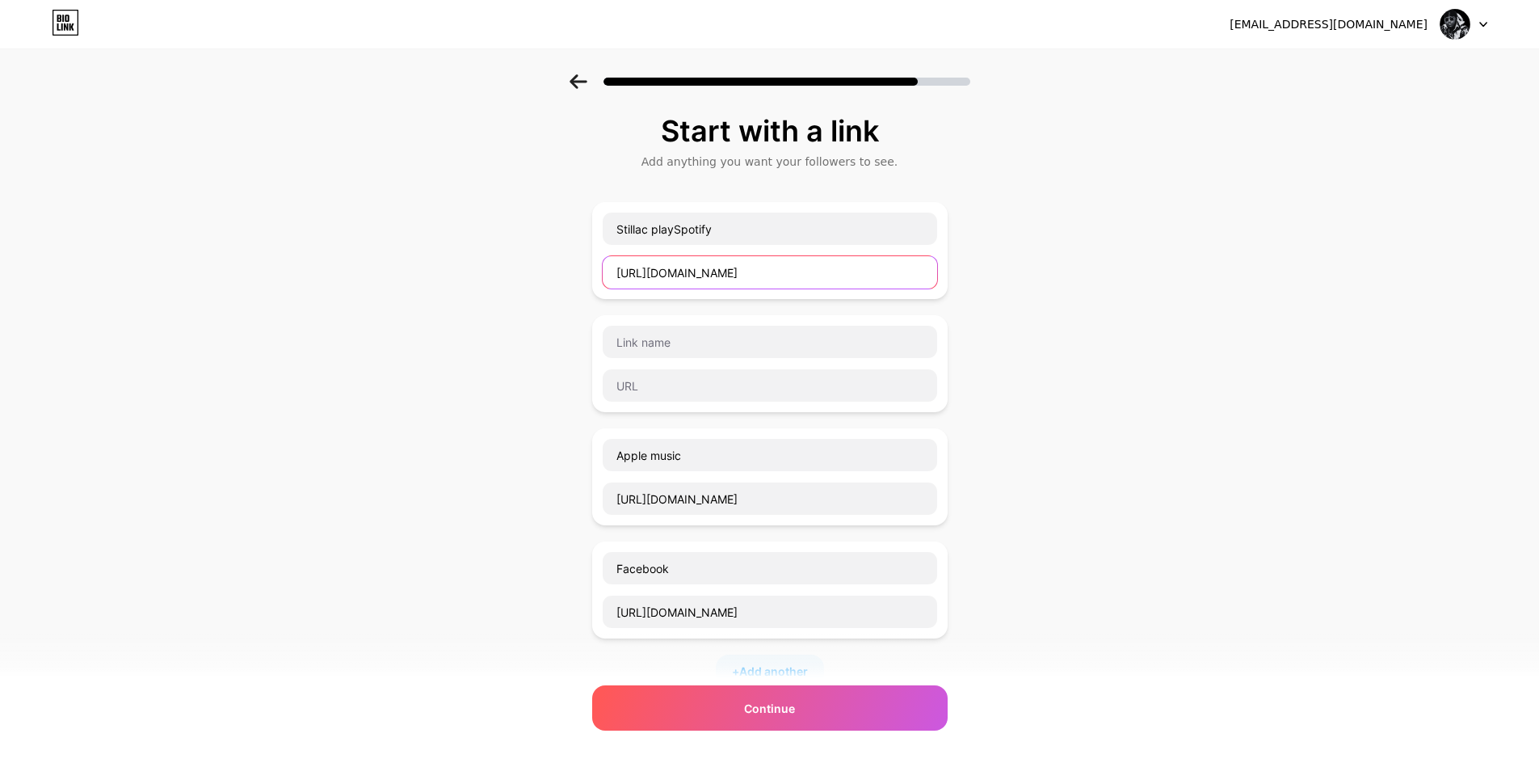
click at [1049, 274] on div "Start with a link Add anything you want your followers to see. Stillac playSpot…" at bounding box center [769, 527] width 1539 height 907
paste input "https://stillac.com/fr/play/album/2EMJMtPefyYzMhwMumxwvI"
drag, startPoint x: 770, startPoint y: 275, endPoint x: 473, endPoint y: 313, distance: 298.9
click at [473, 313] on div "Start with a link Add anything you want your followers to see. Stillac playSpot…" at bounding box center [769, 527] width 1539 height 907
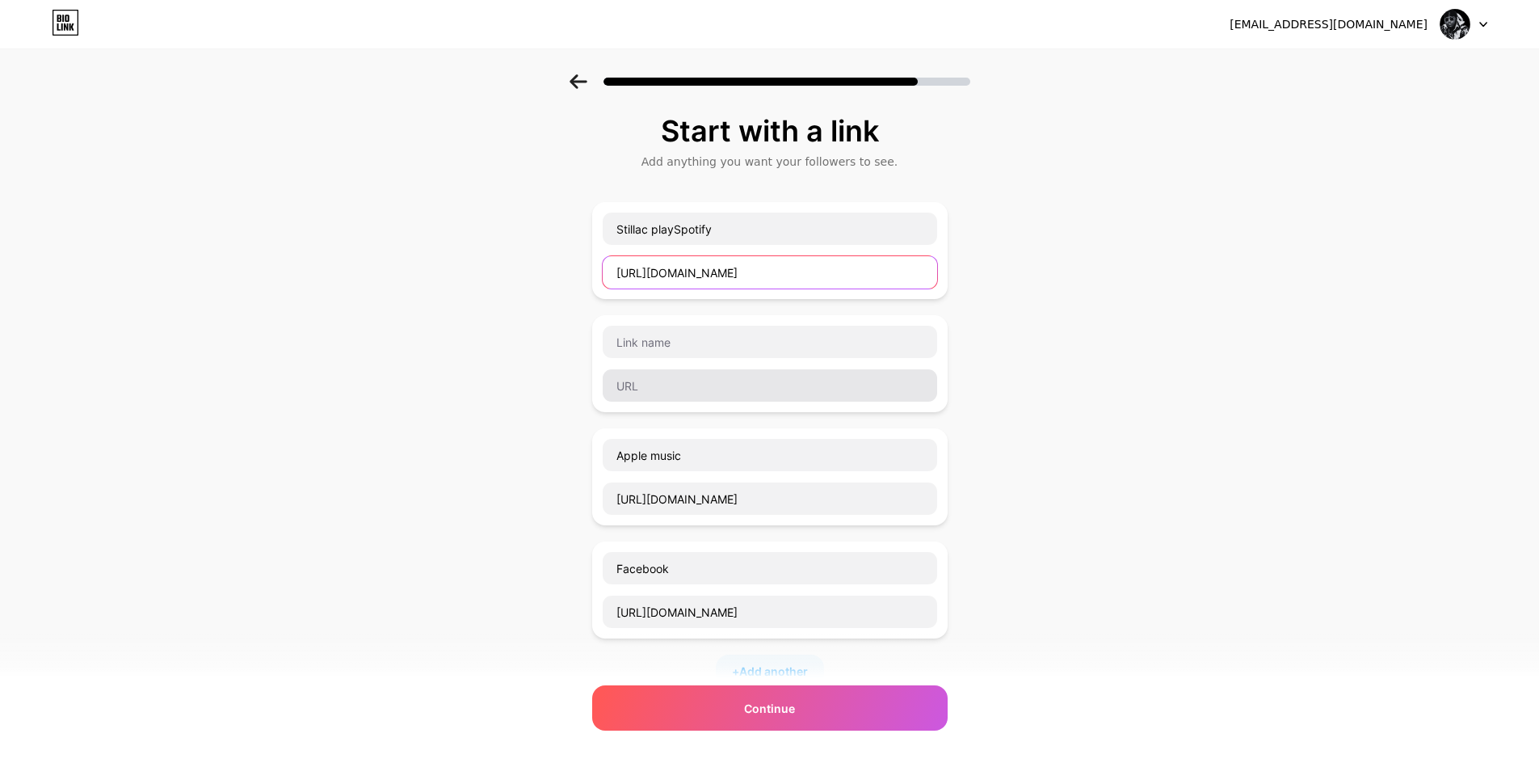
type input "https://stillac.com/fr/play/album/2EMJMtPefyYzMhwMumxwvI"
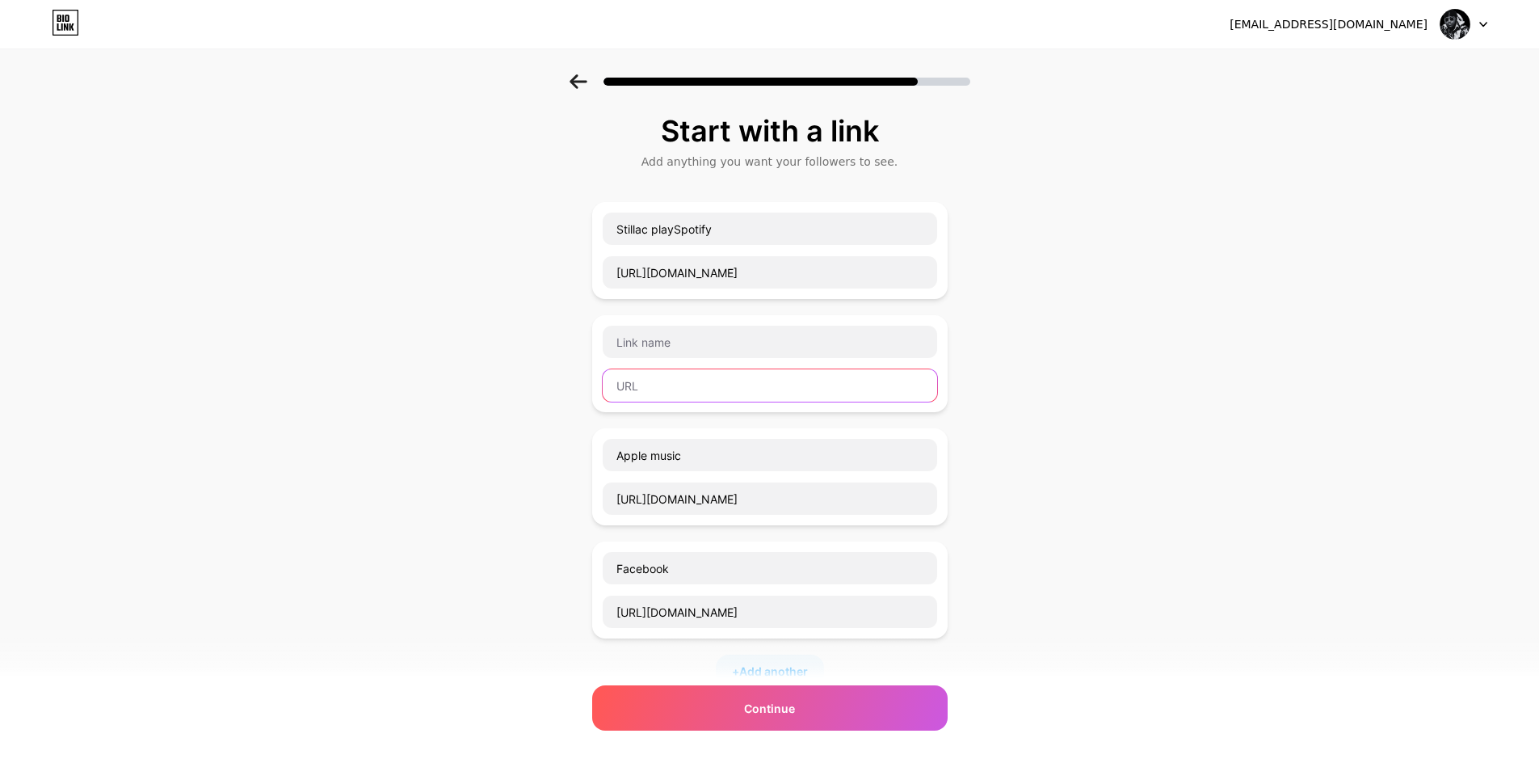
click at [656, 395] on input "text" at bounding box center [770, 385] width 334 height 32
paste input "https://open.spotify.com/intl-fr/artist/45KH2FCaJNh9axPFCdzWQH?si=SoDodD96Q2yBS…"
type input "https://open.spotify.com/intl-fr/artist/45KH2FCaJNh9axPFCdzWQH?si=SoDodD96Q2yBS…"
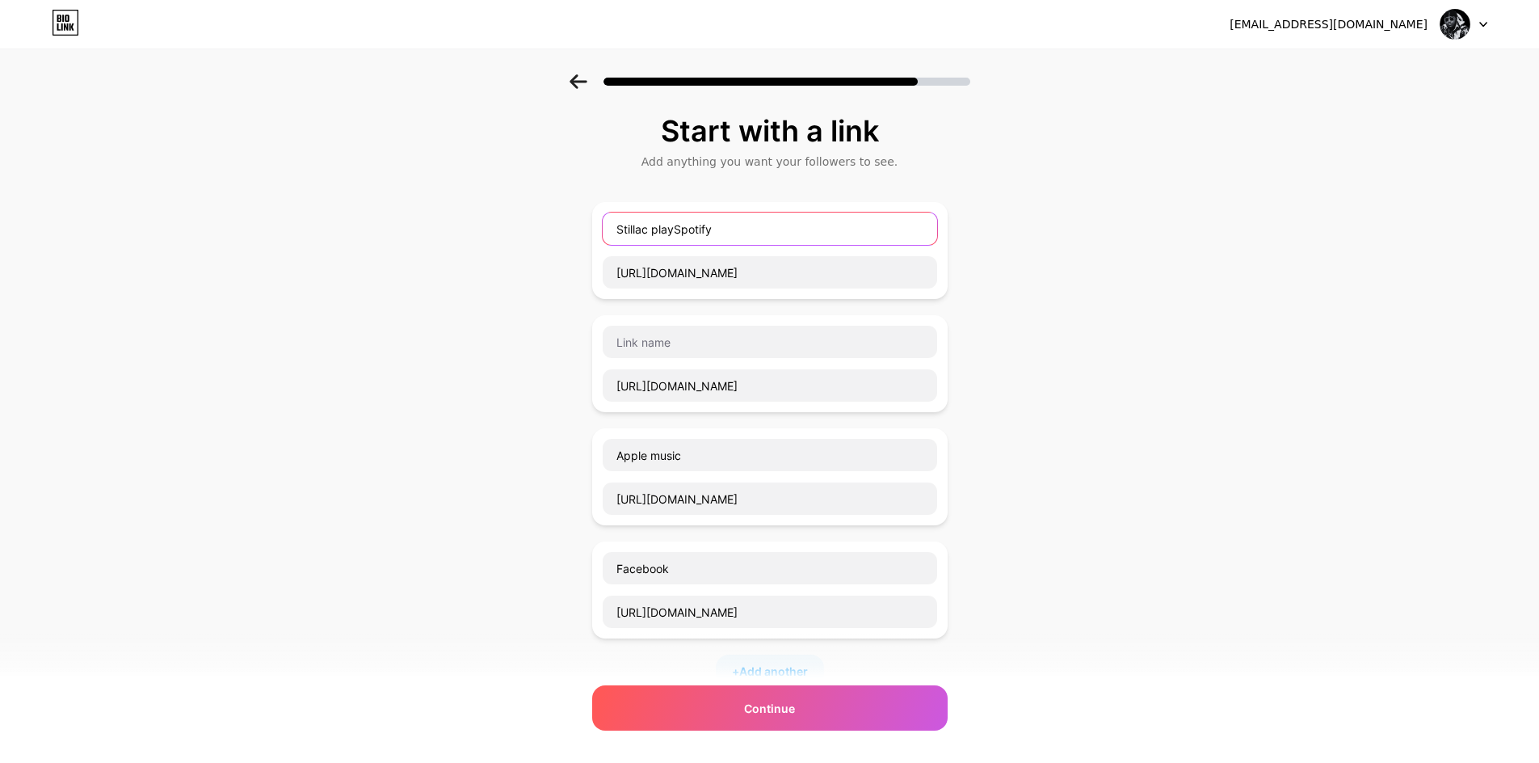
drag, startPoint x: 686, startPoint y: 232, endPoint x: 770, endPoint y: 238, distance: 84.3
click at [770, 238] on input "Stillac playSpotify" at bounding box center [770, 228] width 334 height 32
type input "Stillac play"
click at [677, 340] on input "text" at bounding box center [770, 342] width 334 height 32
paste input "Spotify"
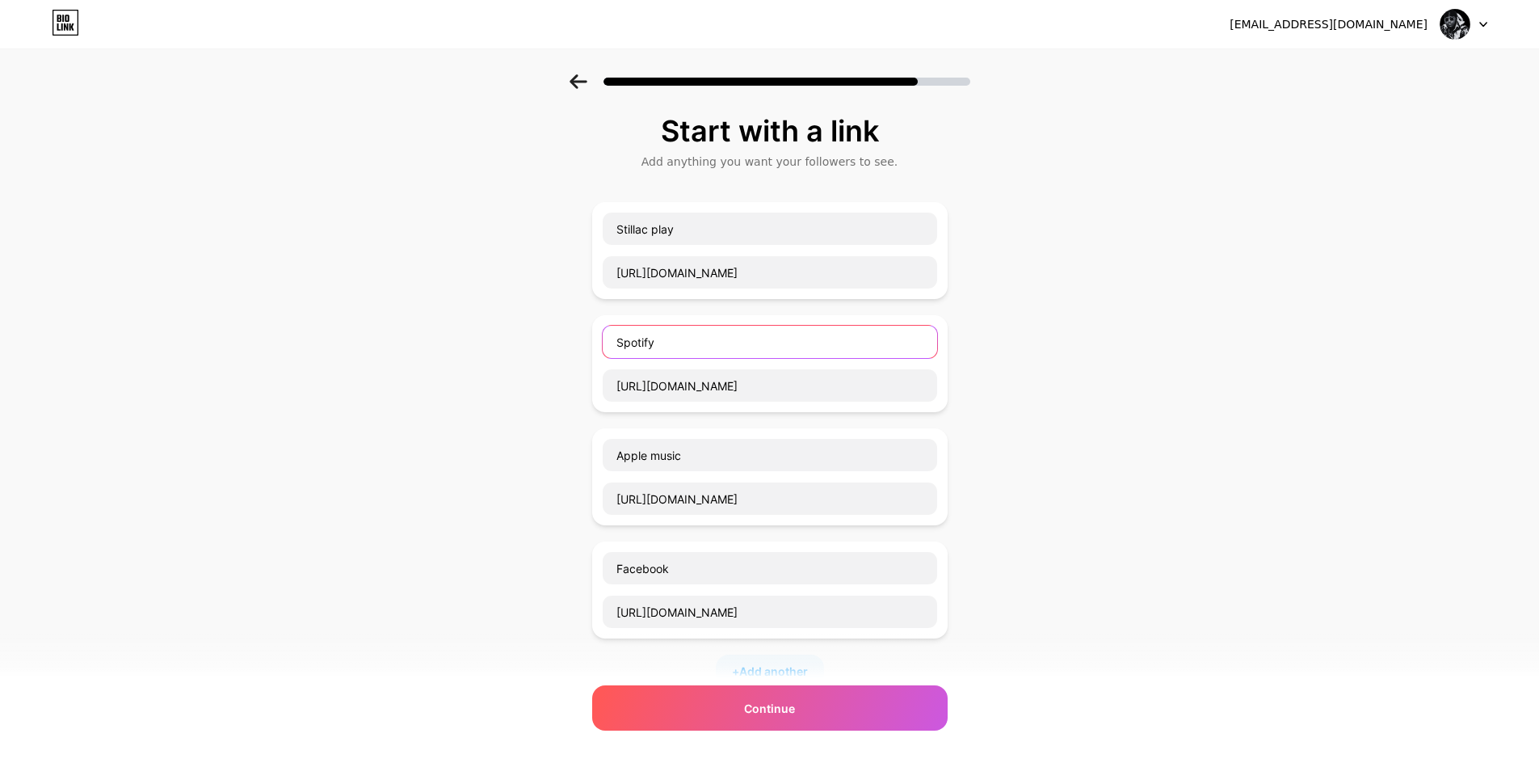
type input "Spotify"
click at [586, 89] on div at bounding box center [769, 76] width 1539 height 57
click at [584, 88] on icon at bounding box center [579, 81] width 18 height 15
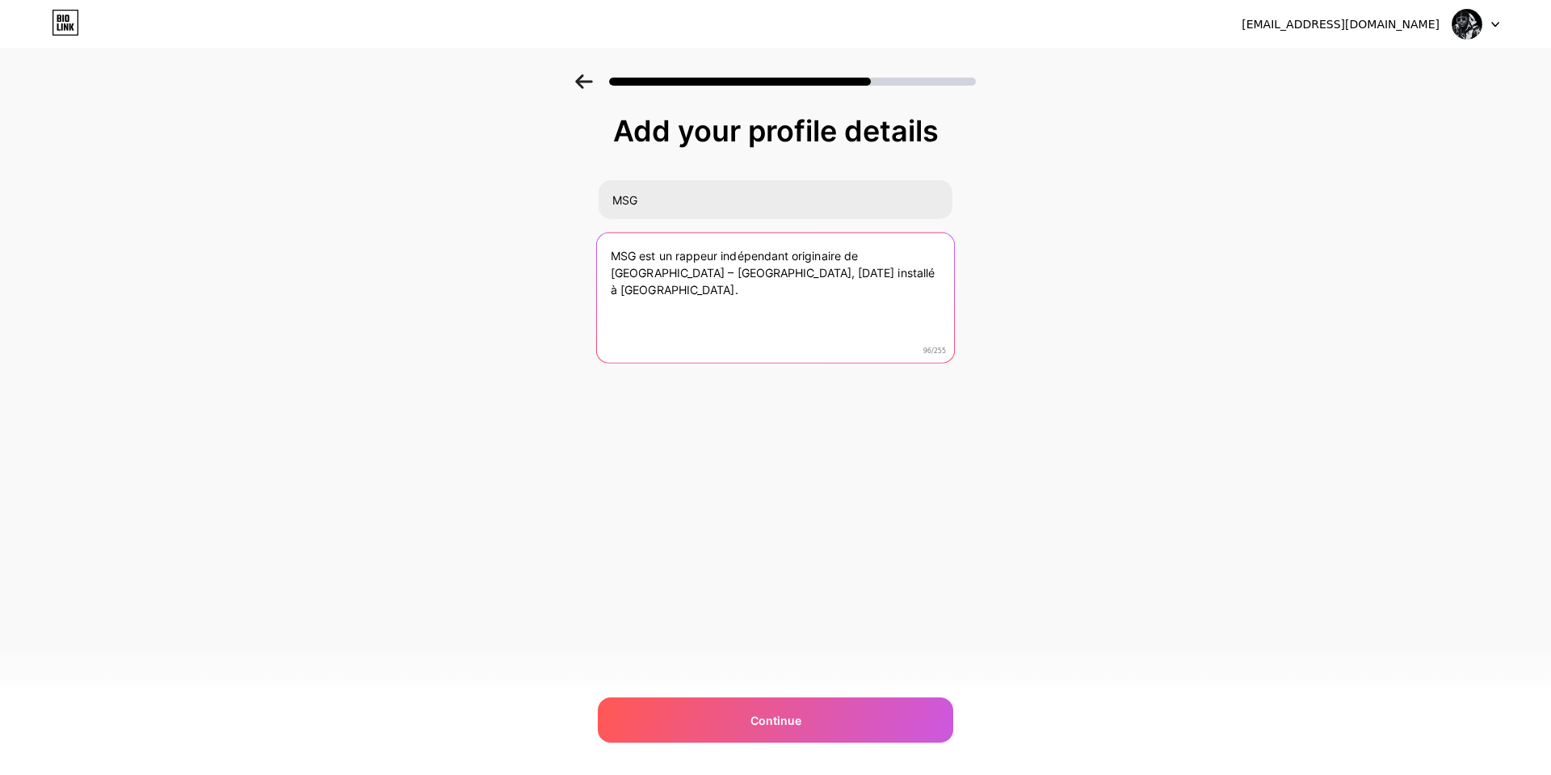
drag, startPoint x: 838, startPoint y: 273, endPoint x: 593, endPoint y: 245, distance: 247.2
click at [593, 245] on div "Add your profile details MSG MSG est un rappeur indépendant originaire de Doual…" at bounding box center [775, 258] width 1551 height 369
click at [624, 255] on textarea "Ecouter MINDSET maintenant !" at bounding box center [775, 299] width 357 height 132
click at [691, 253] on textarea "l'EP MINDSET maintenant !" at bounding box center [775, 299] width 357 height 132
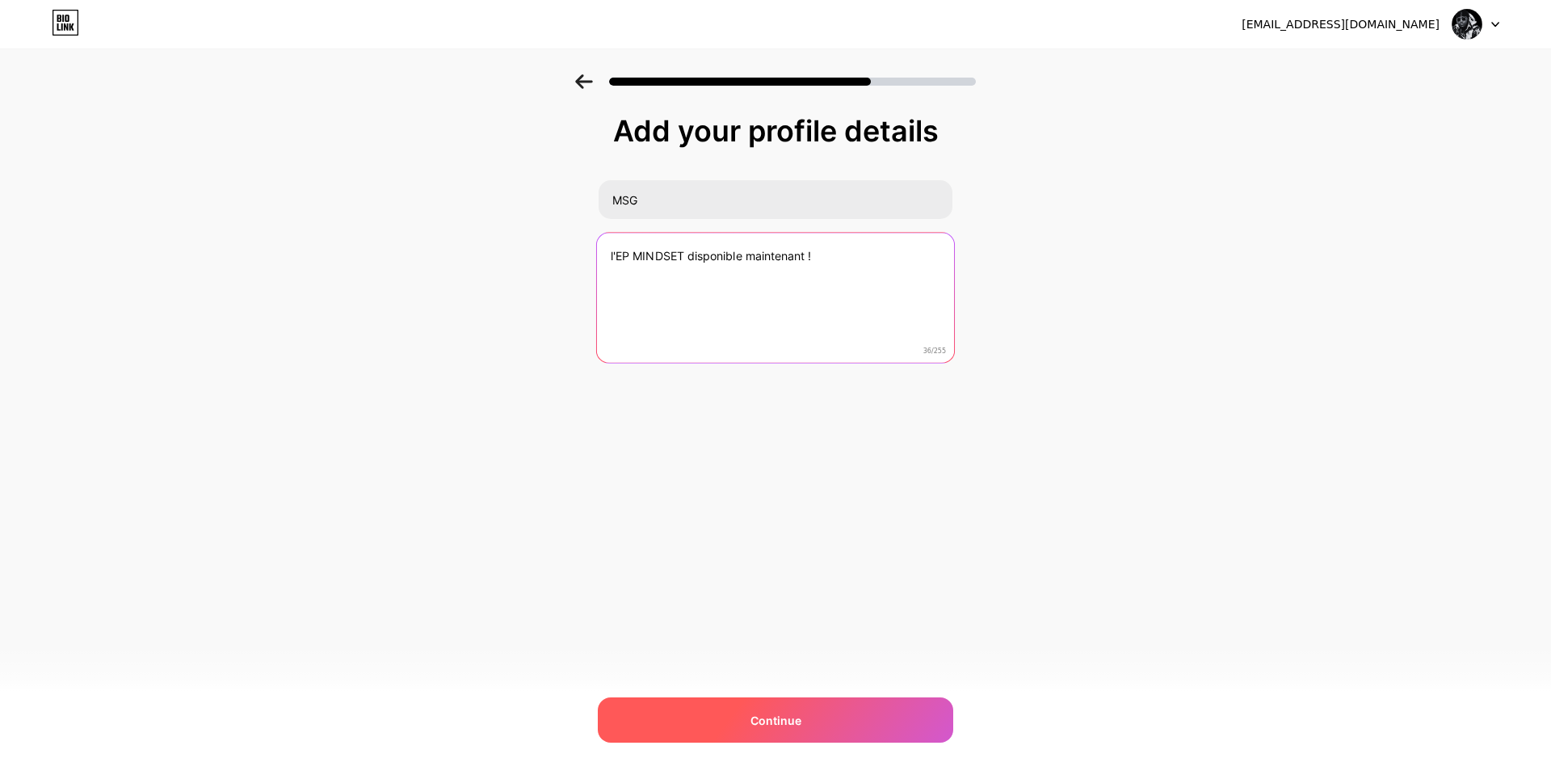
type textarea "l'EP MINDSET disponible maintenant !"
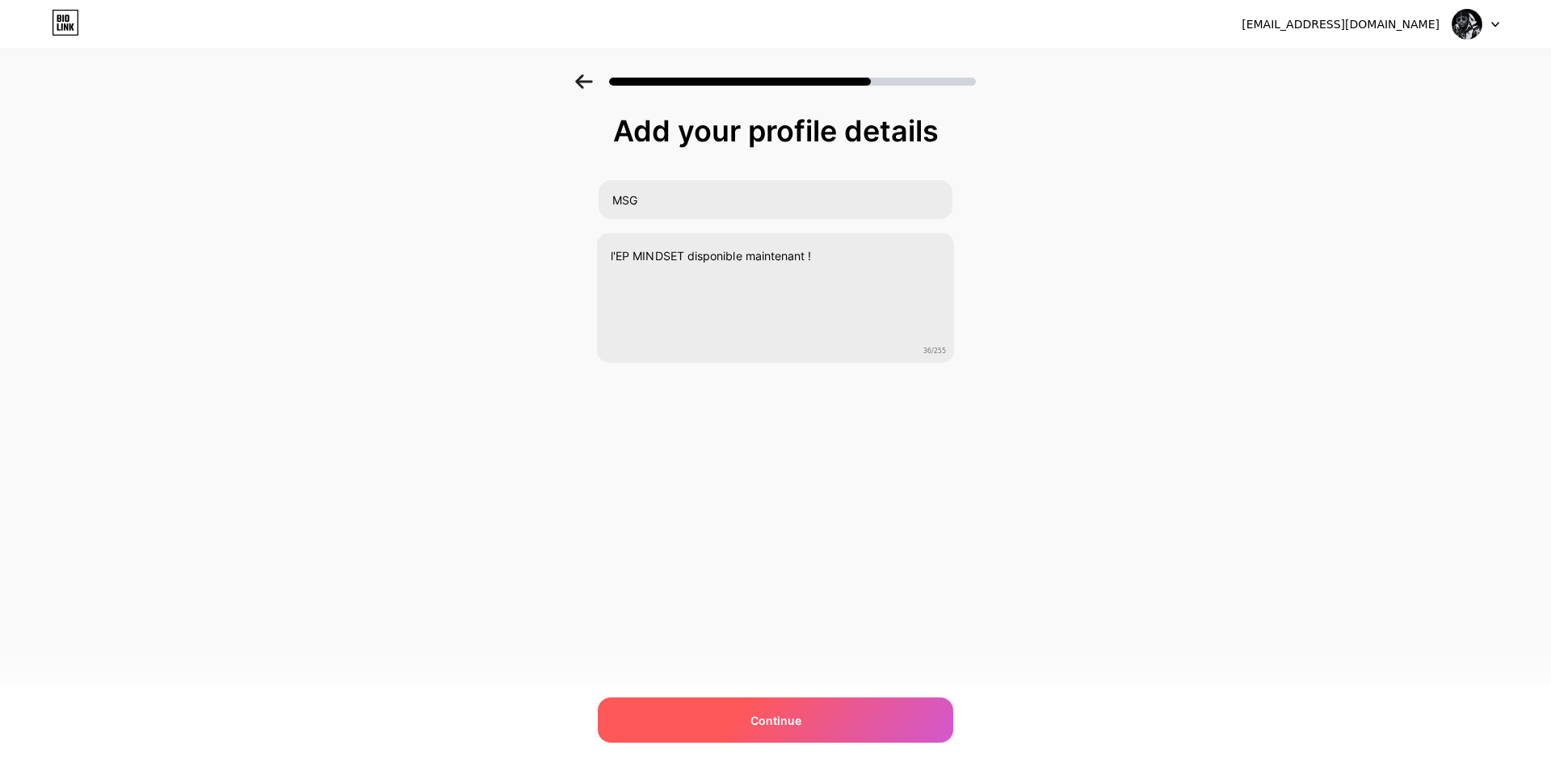
click at [870, 718] on div "Continue" at bounding box center [775, 719] width 355 height 45
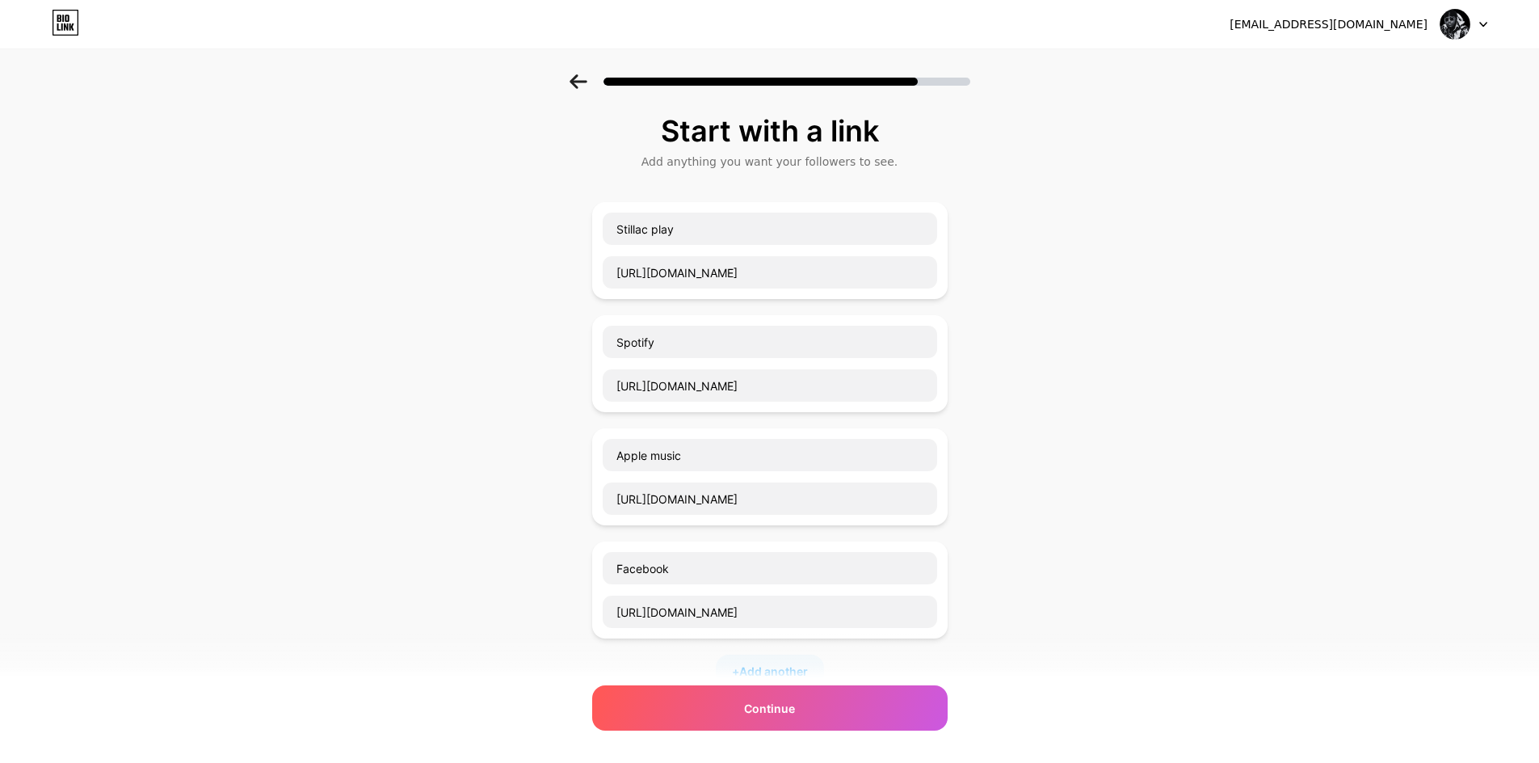
click at [870, 718] on div "Continue" at bounding box center [769, 707] width 355 height 45
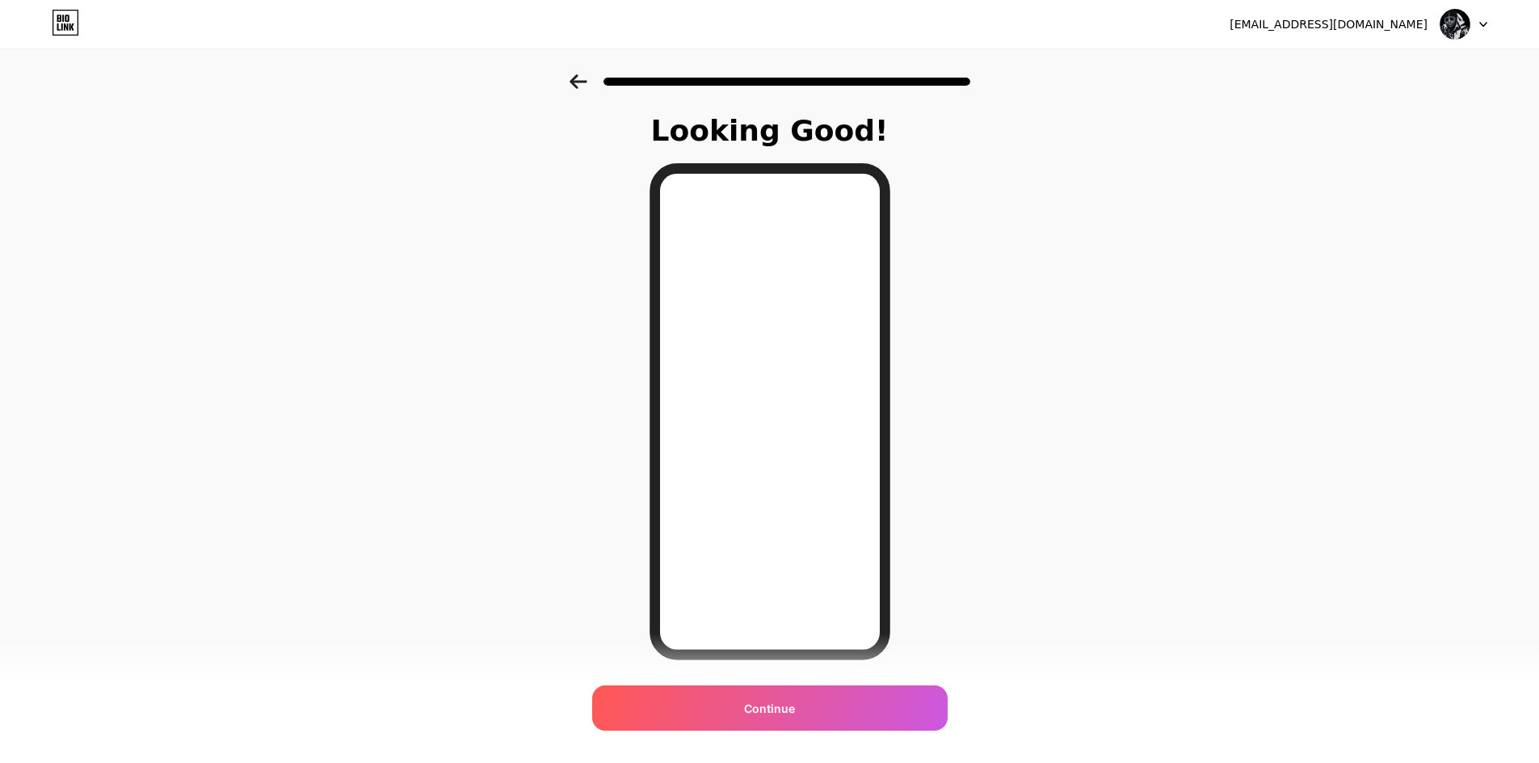
click at [582, 74] on icon at bounding box center [579, 81] width 18 height 15
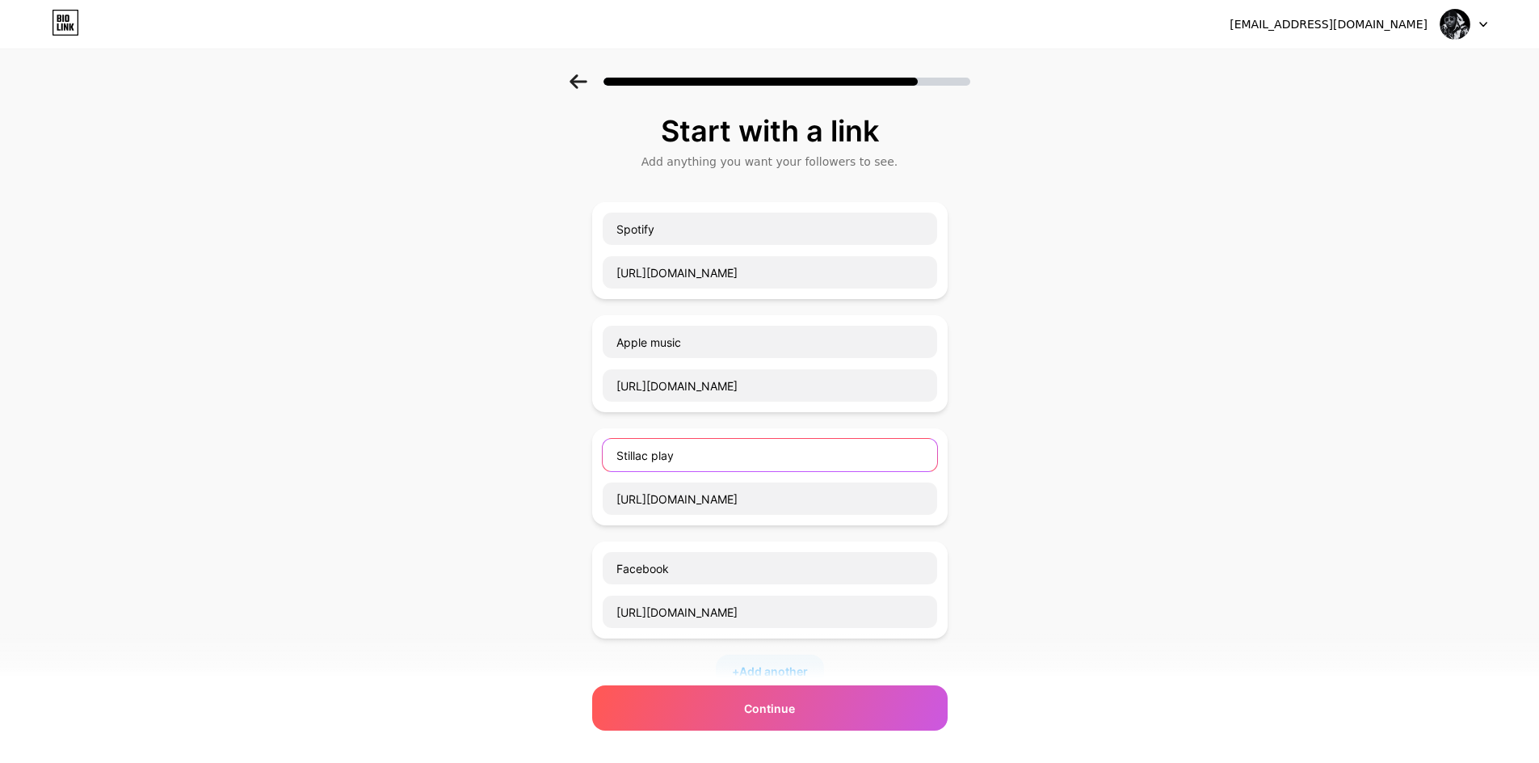
drag, startPoint x: 687, startPoint y: 460, endPoint x: 601, endPoint y: 460, distance: 86.4
click at [601, 460] on div "Stillac play https://stillac.com/fr/play/album/2EMJMtPefyYzMhwMumxwvI" at bounding box center [769, 476] width 355 height 97
click at [625, 344] on input "Apple music" at bounding box center [770, 342] width 334 height 32
paste input "Stillac play"
type input "Stillac playApple music"
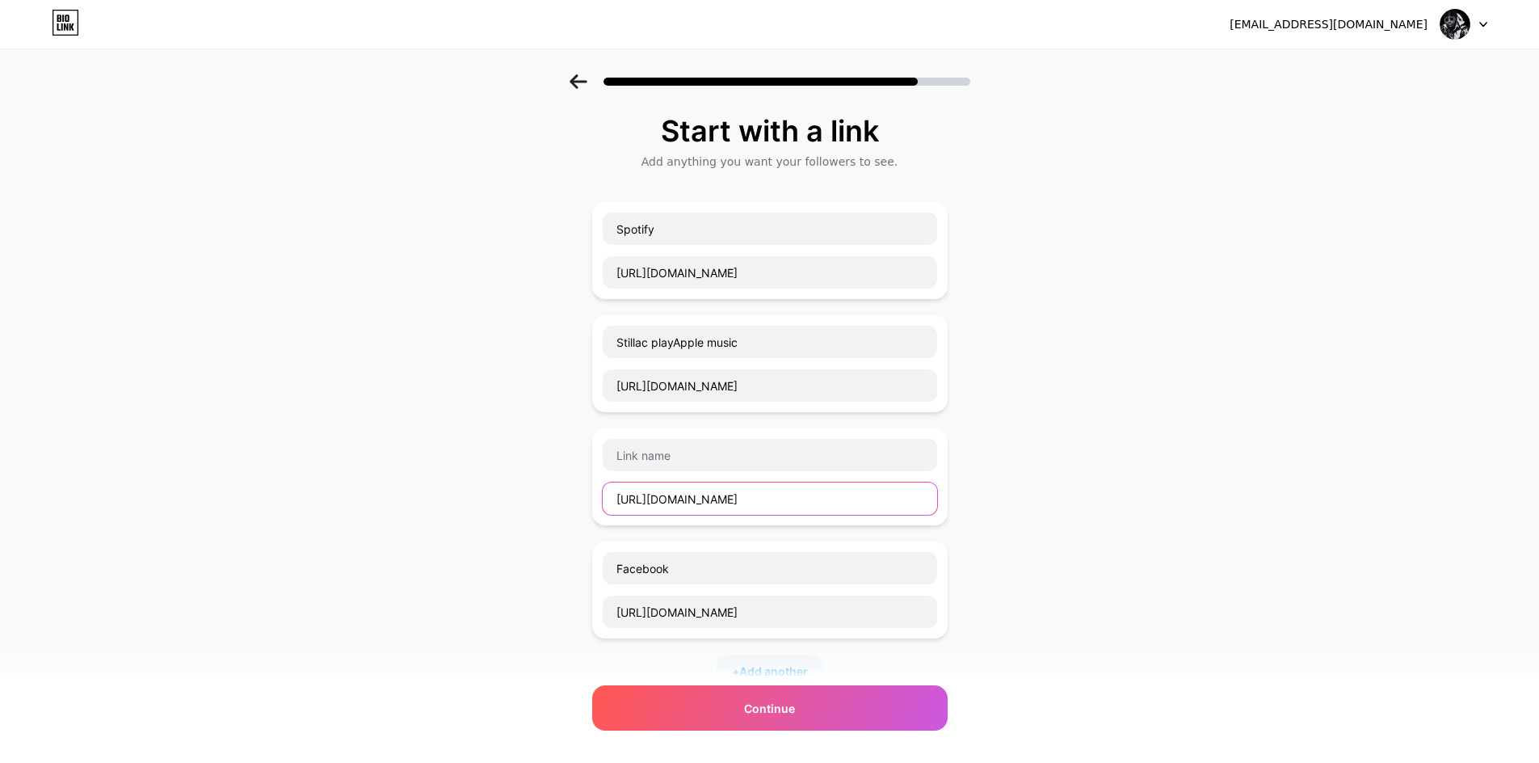
click at [675, 497] on input "https://stillac.com/fr/play/album/2EMJMtPefyYzMhwMumxwvI" at bounding box center [770, 498] width 334 height 32
click at [653, 342] on input "Stillac playApple music" at bounding box center [770, 342] width 334 height 32
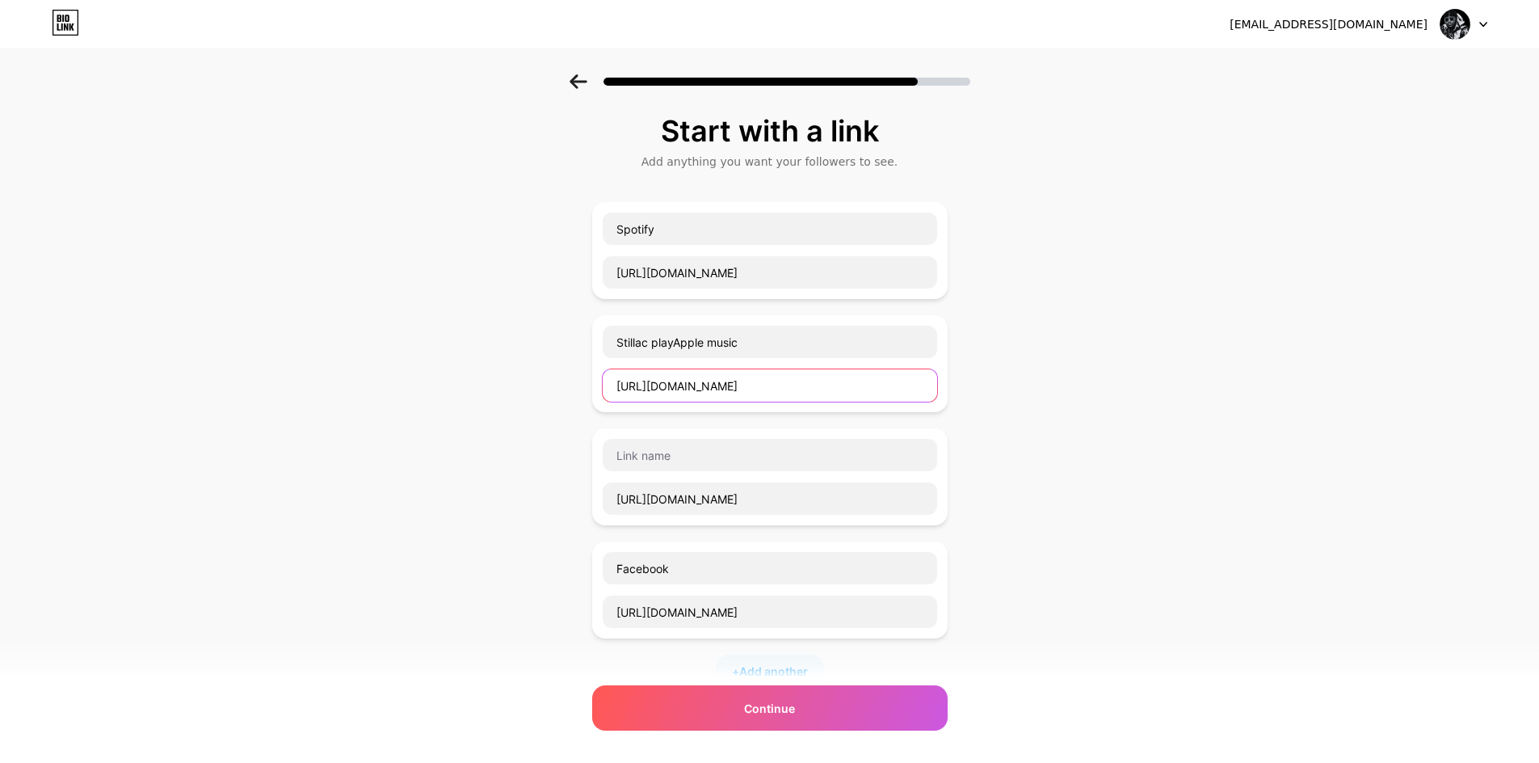
click at [654, 382] on input "https://music.apple.com/us/album/mindset/1839641675" at bounding box center [770, 385] width 334 height 32
click at [682, 498] on input "https://stillac.com/fr/play/album/2EMJMtPefyYzMhwMumxwvI" at bounding box center [770, 498] width 334 height 32
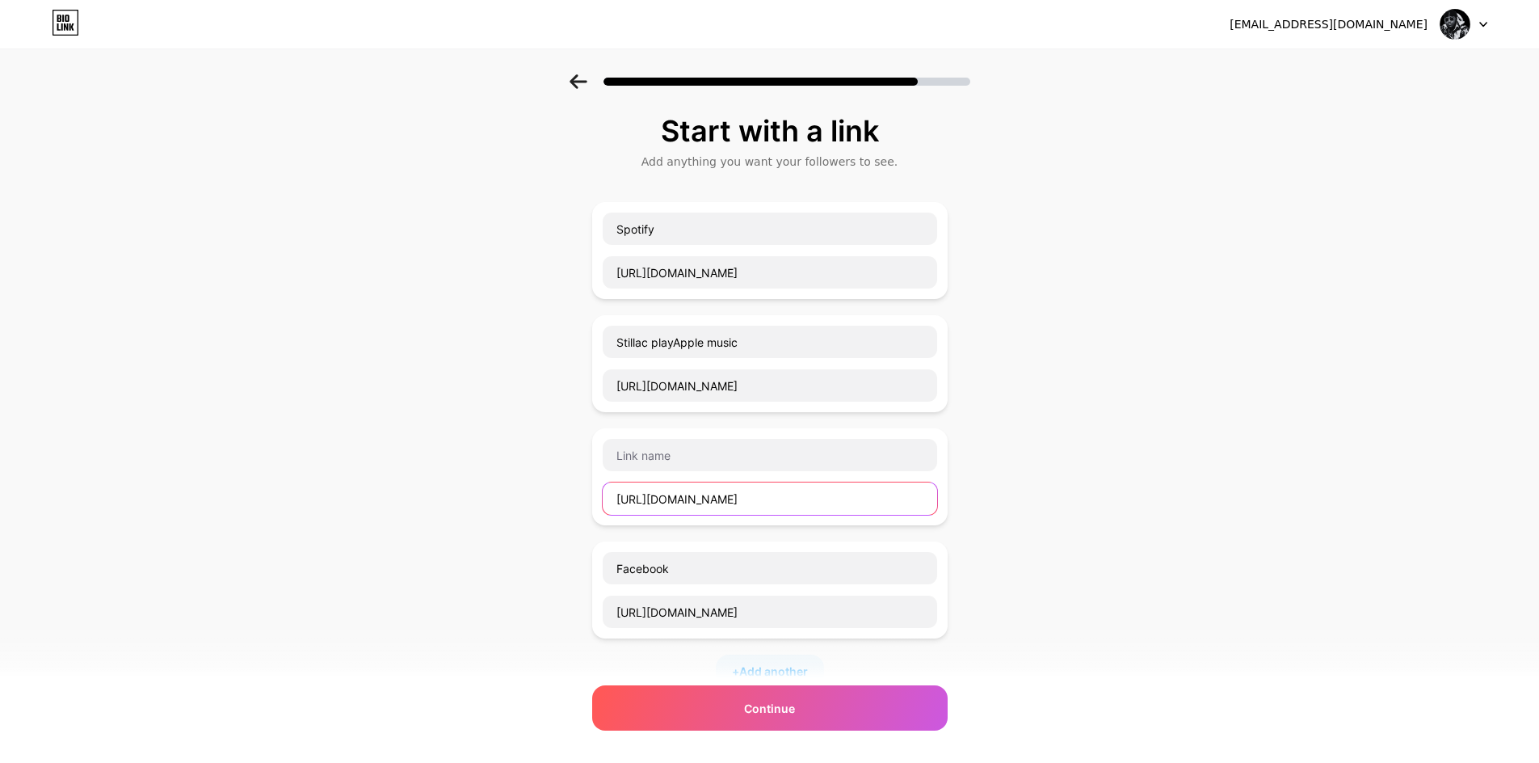
click at [682, 498] on input "https://stillac.com/fr/play/album/2EMJMtPefyYzMhwMumxwvI" at bounding box center [770, 498] width 334 height 32
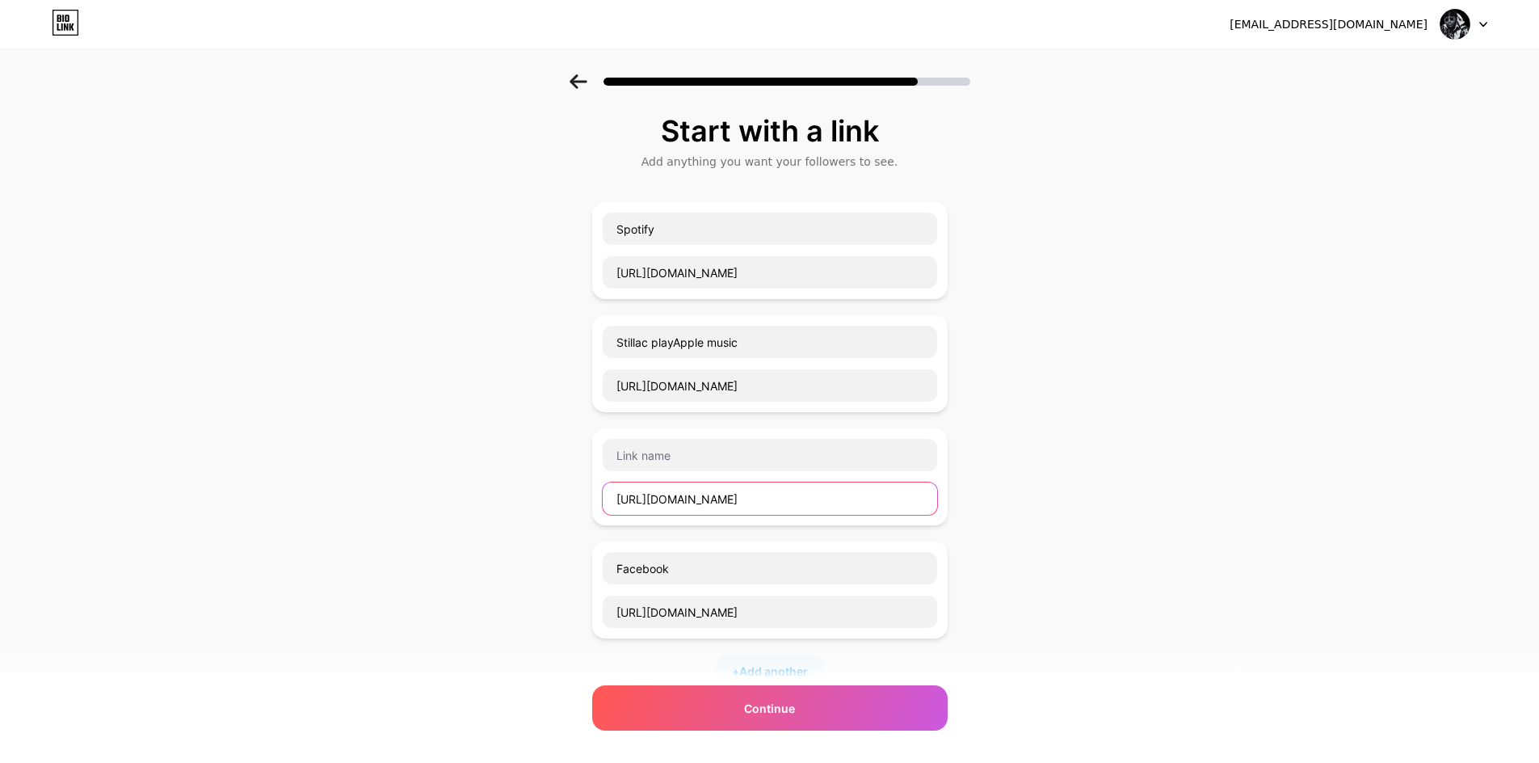
click at [682, 498] on input "https://stillac.com/fr/play/album/2EMJMtPefyYzMhwMumxwvI" at bounding box center [770, 498] width 334 height 32
click at [620, 386] on input "https://music.apple.com/us/album/mindset/1839641675" at bounding box center [770, 385] width 334 height 32
paste input "https://stillac.com/fr/play/album/2EMJMtPefyYzMhwMumxwvI"
drag, startPoint x: 823, startPoint y: 390, endPoint x: 1000, endPoint y: 388, distance: 176.9
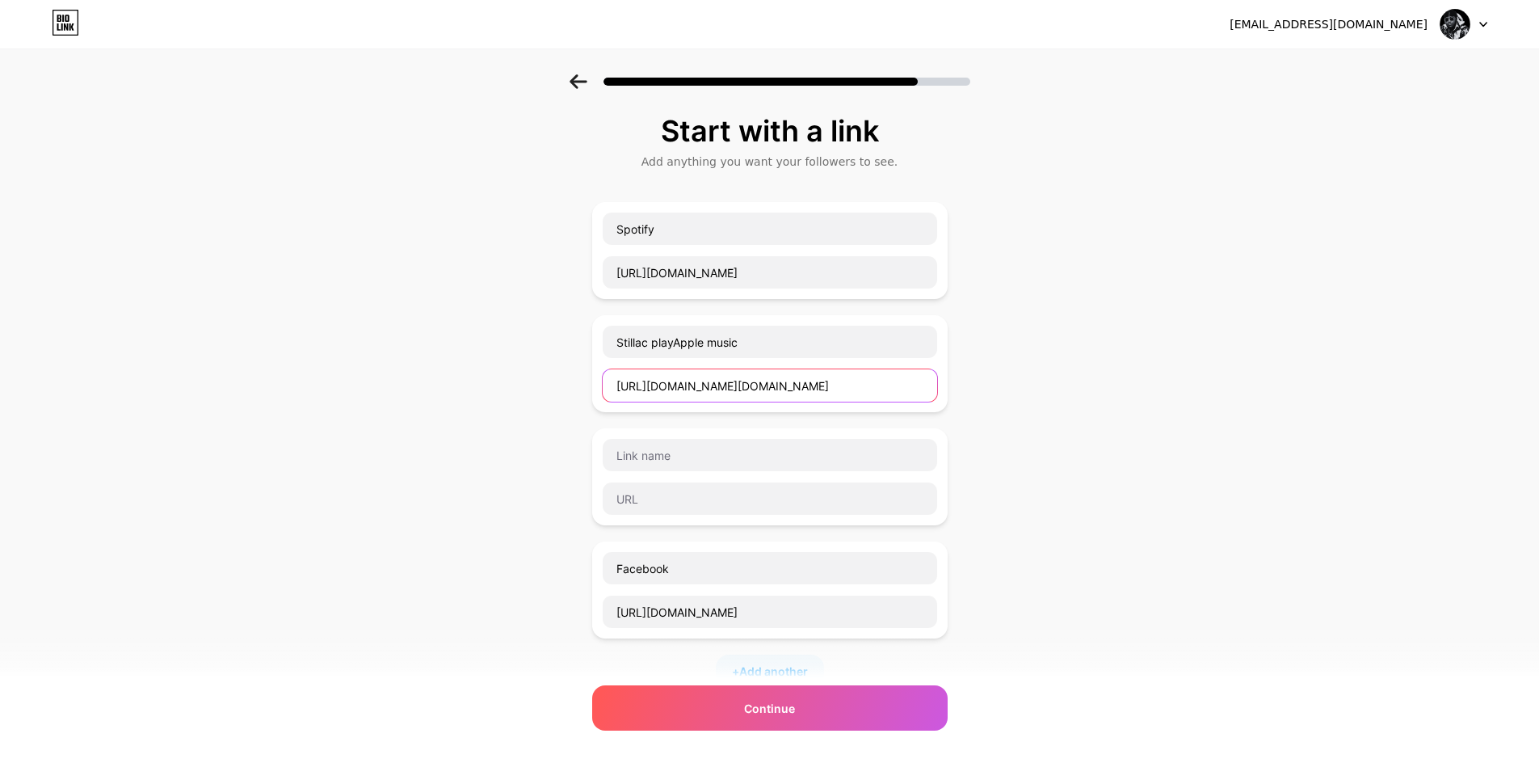
click at [1000, 388] on div "Start with a link Add anything you want your followers to see. Spotify https://…" at bounding box center [769, 527] width 1539 height 907
type input "https://stillac.com/fr/play/album/2EMJMtPefyYzMhwMumxwvI"
click at [691, 459] on input "text" at bounding box center [770, 455] width 334 height 32
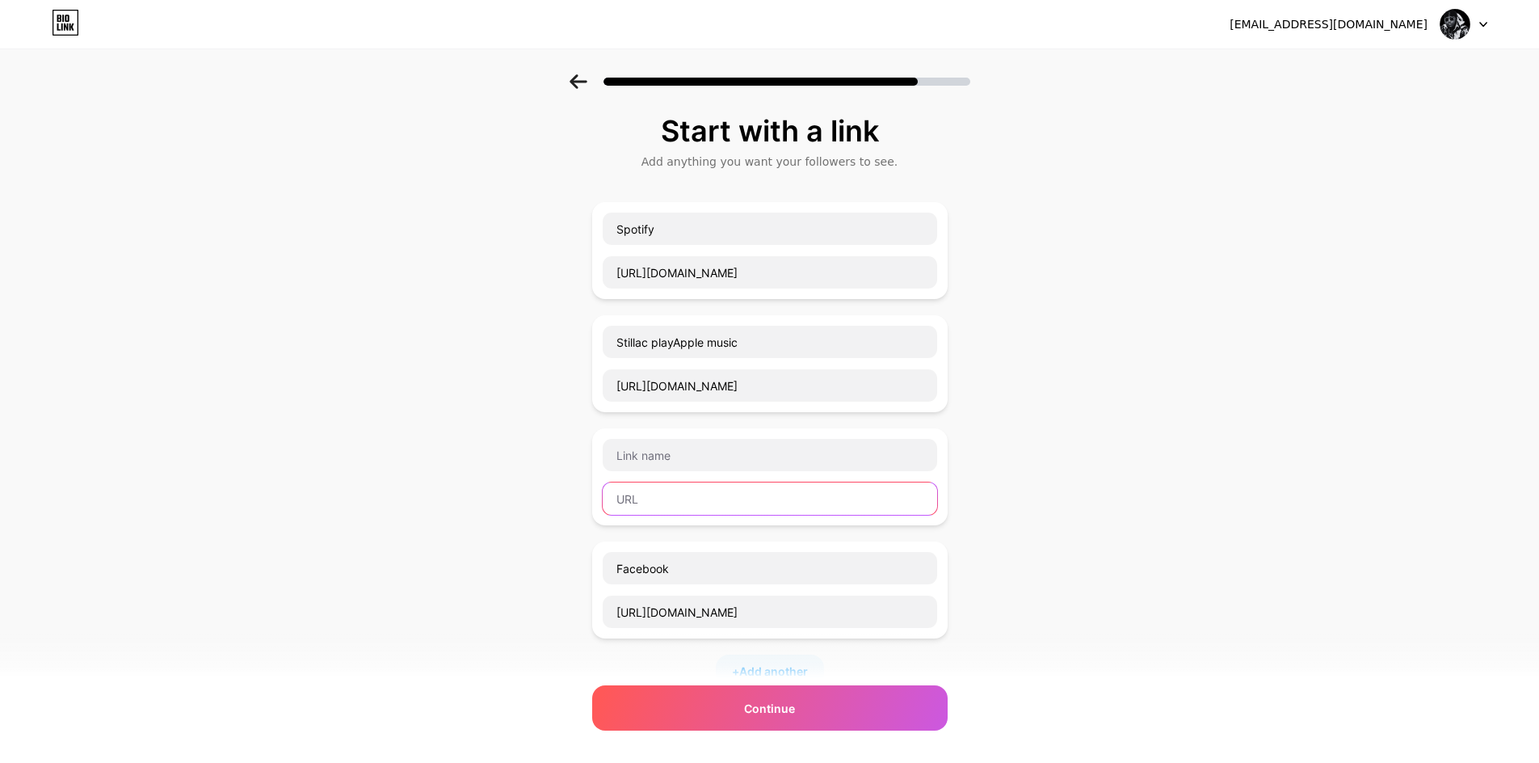
click at [681, 498] on input "text" at bounding box center [770, 498] width 334 height 32
paste input "https://music.apple.com/us/album/mindset/1839641675"
type input "https://music.apple.com/us/album/mindset/1839641675"
click at [659, 457] on input "text" at bounding box center [770, 455] width 334 height 32
click at [652, 455] on input "Apple music" at bounding box center [770, 455] width 334 height 32
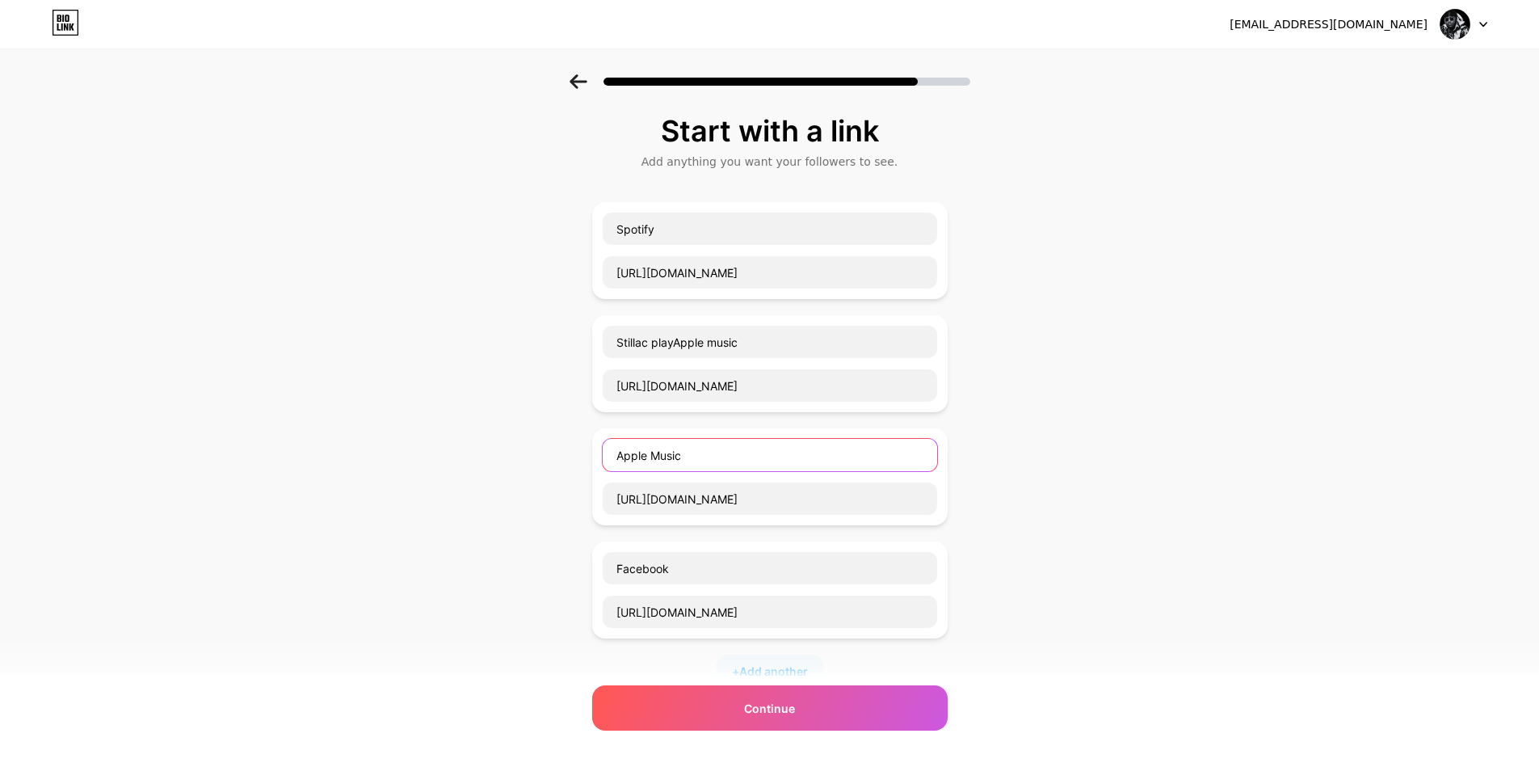
click at [714, 452] on input "Apple Music" at bounding box center [770, 455] width 334 height 32
type input "Apple Music"
drag, startPoint x: 668, startPoint y: 344, endPoint x: 834, endPoint y: 311, distance: 169.7
click at [834, 311] on div "Spotify https://open.spotify.com/intl-fr/artist/45KH2FCaJNh9axPFCdzWQH?si=SoDod…" at bounding box center [769, 444] width 355 height 485
type input "Stillac play"
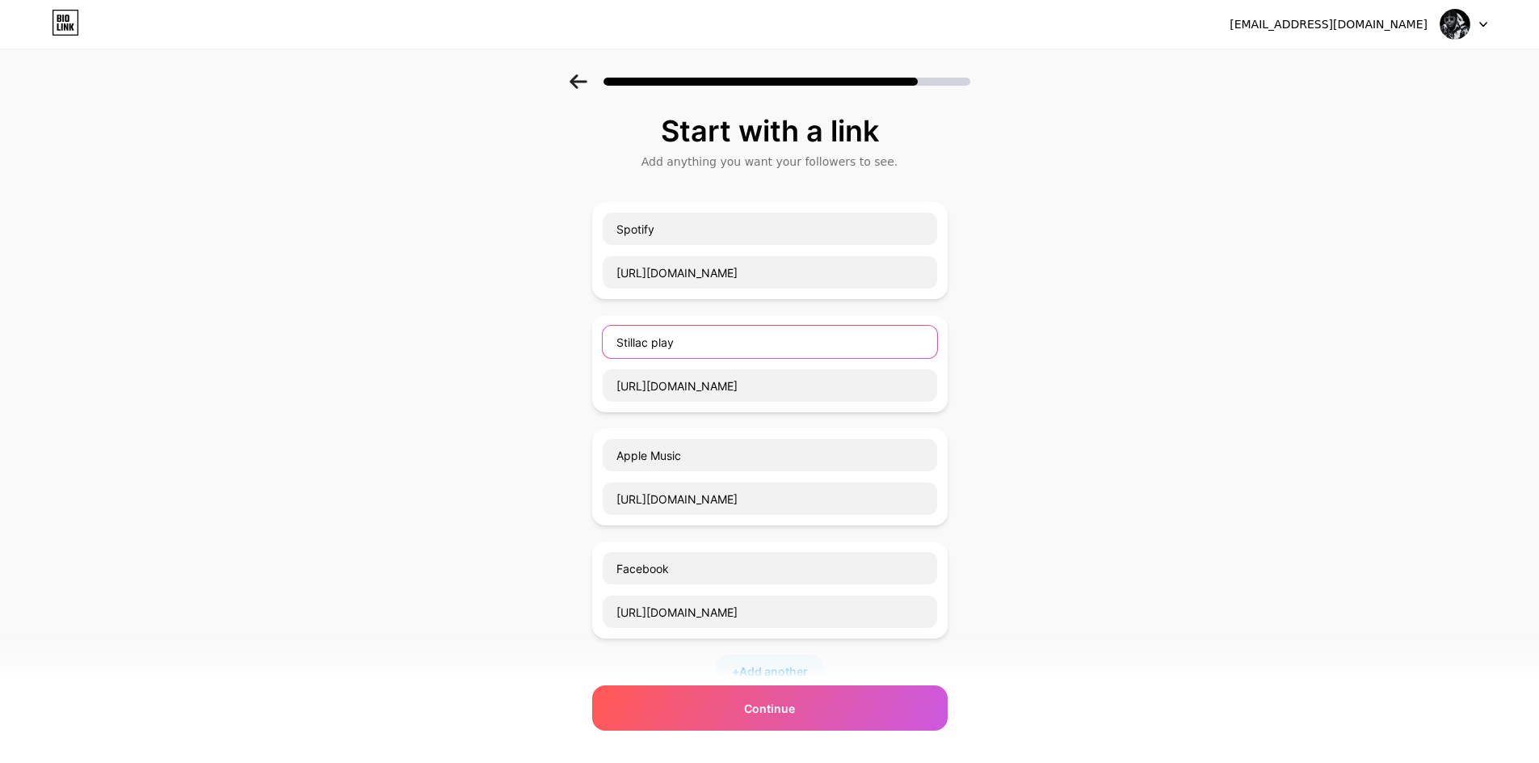
drag, startPoint x: 690, startPoint y: 350, endPoint x: 600, endPoint y: 342, distance: 90.0
click at [603, 342] on input "Stillac play" at bounding box center [770, 342] width 334 height 32
click at [610, 229] on input "Spotify" at bounding box center [770, 228] width 334 height 32
paste input "Stillac play"
type input "Stillac playSpotify"
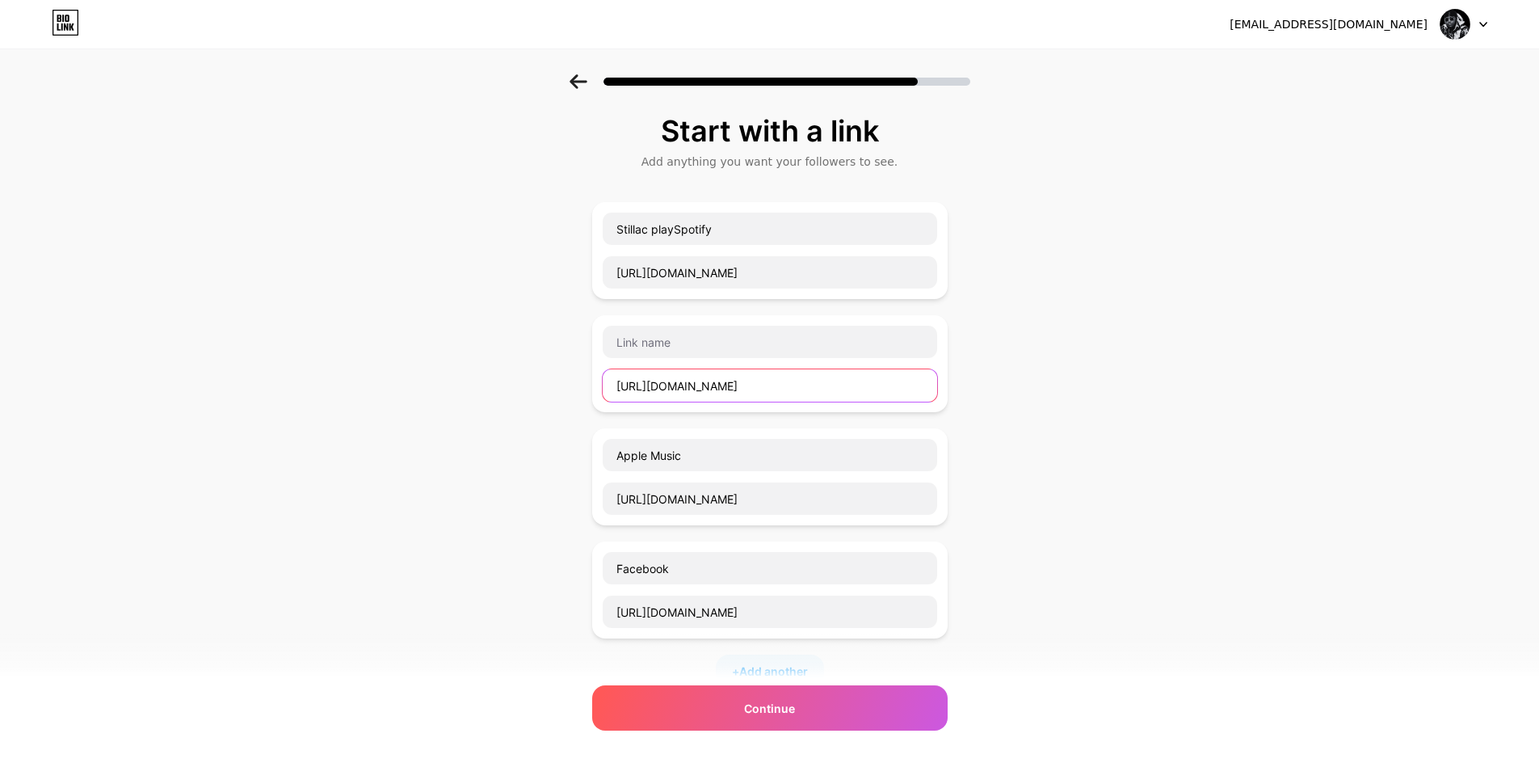
click at [668, 390] on input "https://stillac.com/fr/play/album/2EMJMtPefyYzMhwMumxwvI" at bounding box center [770, 385] width 334 height 32
click at [608, 276] on input "https://open.spotify.com/intl-fr/artist/45KH2FCaJNh9axPFCdzWQH?si=SoDodD96Q2yBS…" at bounding box center [770, 272] width 334 height 32
paste input "https://stillac.com/fr/play/album/2EMJMtPefyYzMhwMumxwvI"
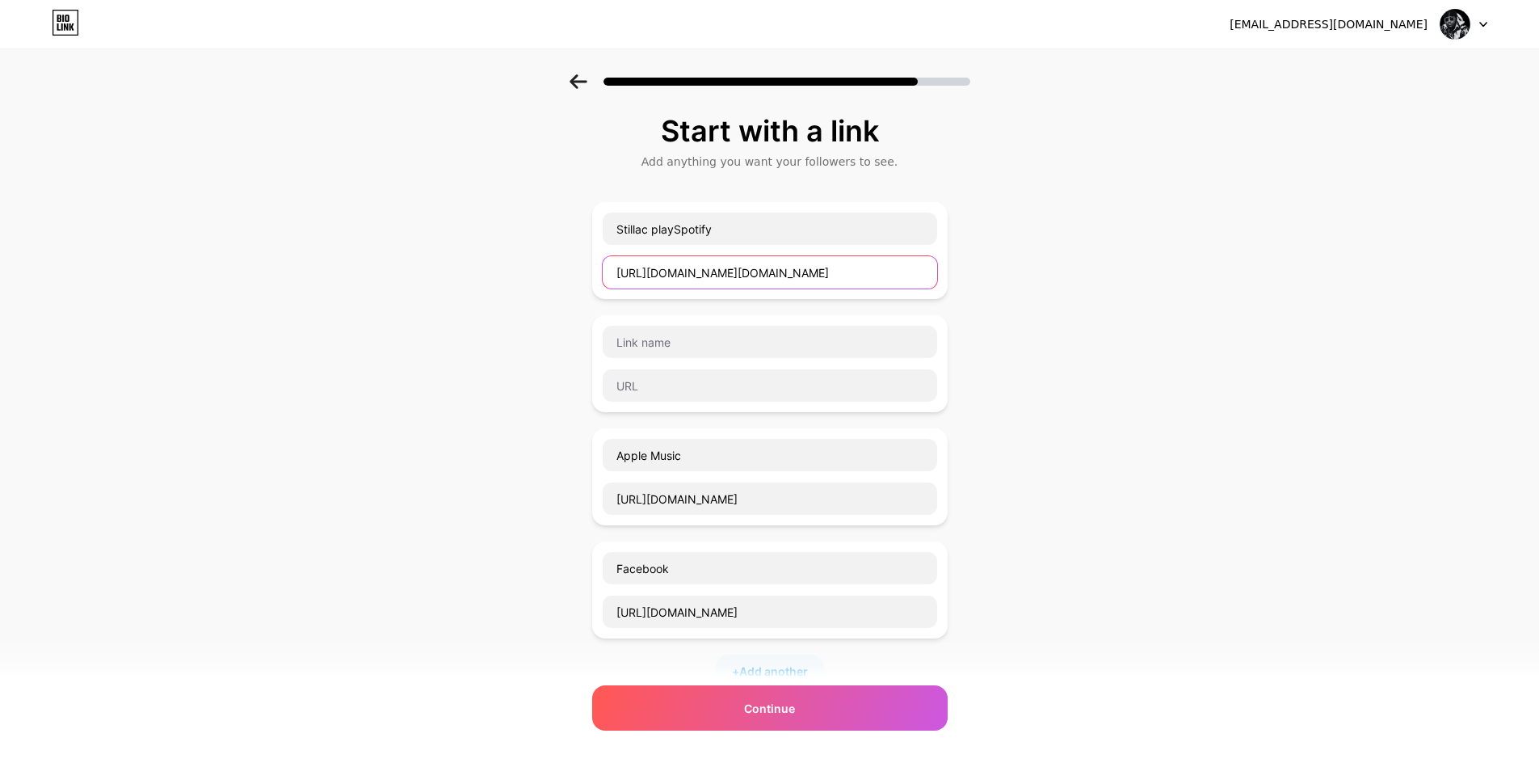
scroll to position [0, 562]
drag, startPoint x: 664, startPoint y: 271, endPoint x: 1105, endPoint y: 254, distance: 441.4
click at [1105, 254] on div "Start with a link Add anything you want your followers to see. Stillac playSpot…" at bounding box center [769, 527] width 1539 height 907
type input "https://stillac.com/fr/play/album/2EMJMtPefyYzMhwMumxwvI"
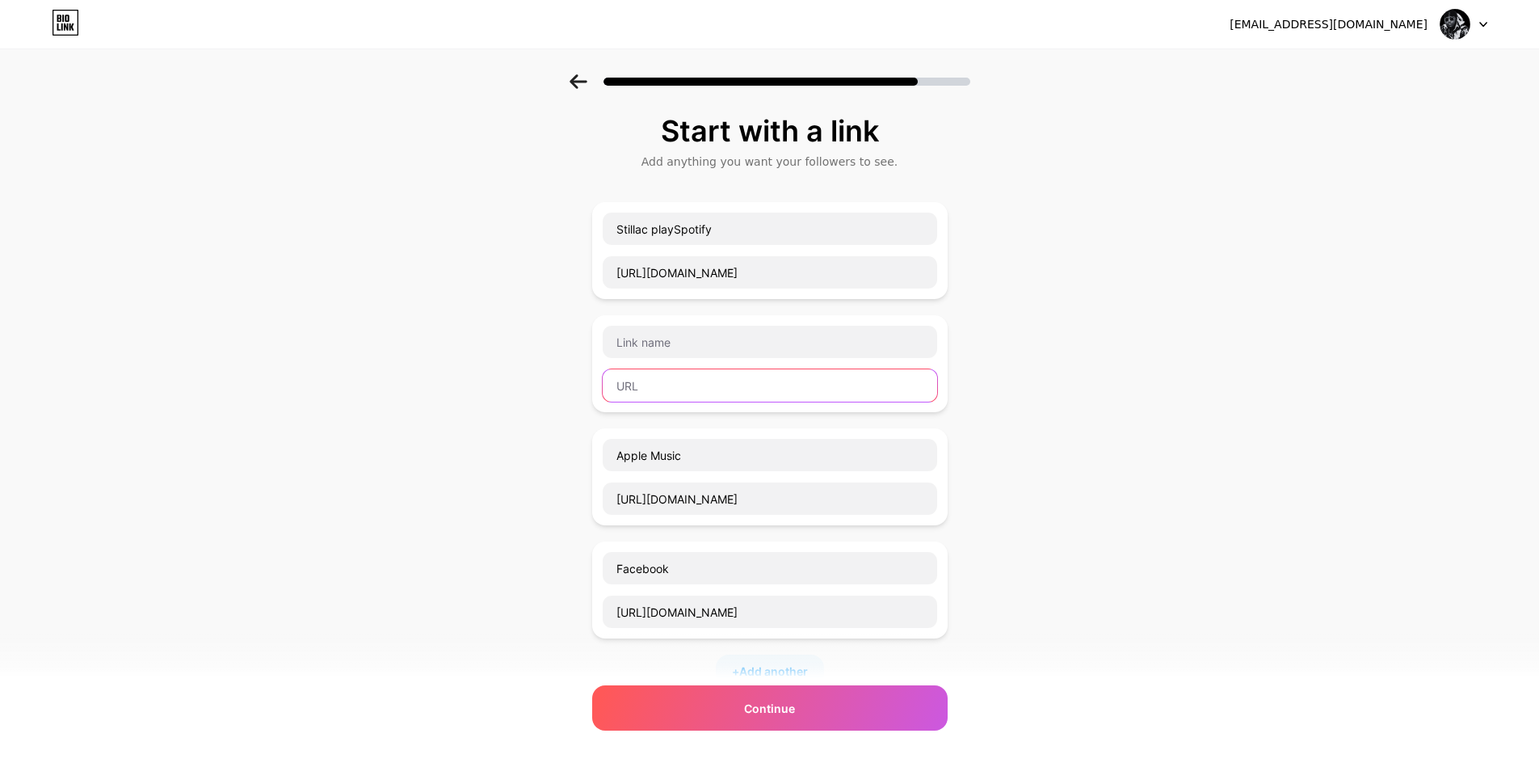
scroll to position [0, 0]
click at [779, 396] on input "text" at bounding box center [770, 385] width 334 height 32
paste input "https://open.spotify.com/intl-fr/artist/45KH2FCaJNh9axPFCdzWQH?si=SoDodD96Q2yBS…"
type input "https://open.spotify.com/intl-fr/artist/45KH2FCaJNh9axPFCdzWQH?si=SoDodD96Q2yBS…"
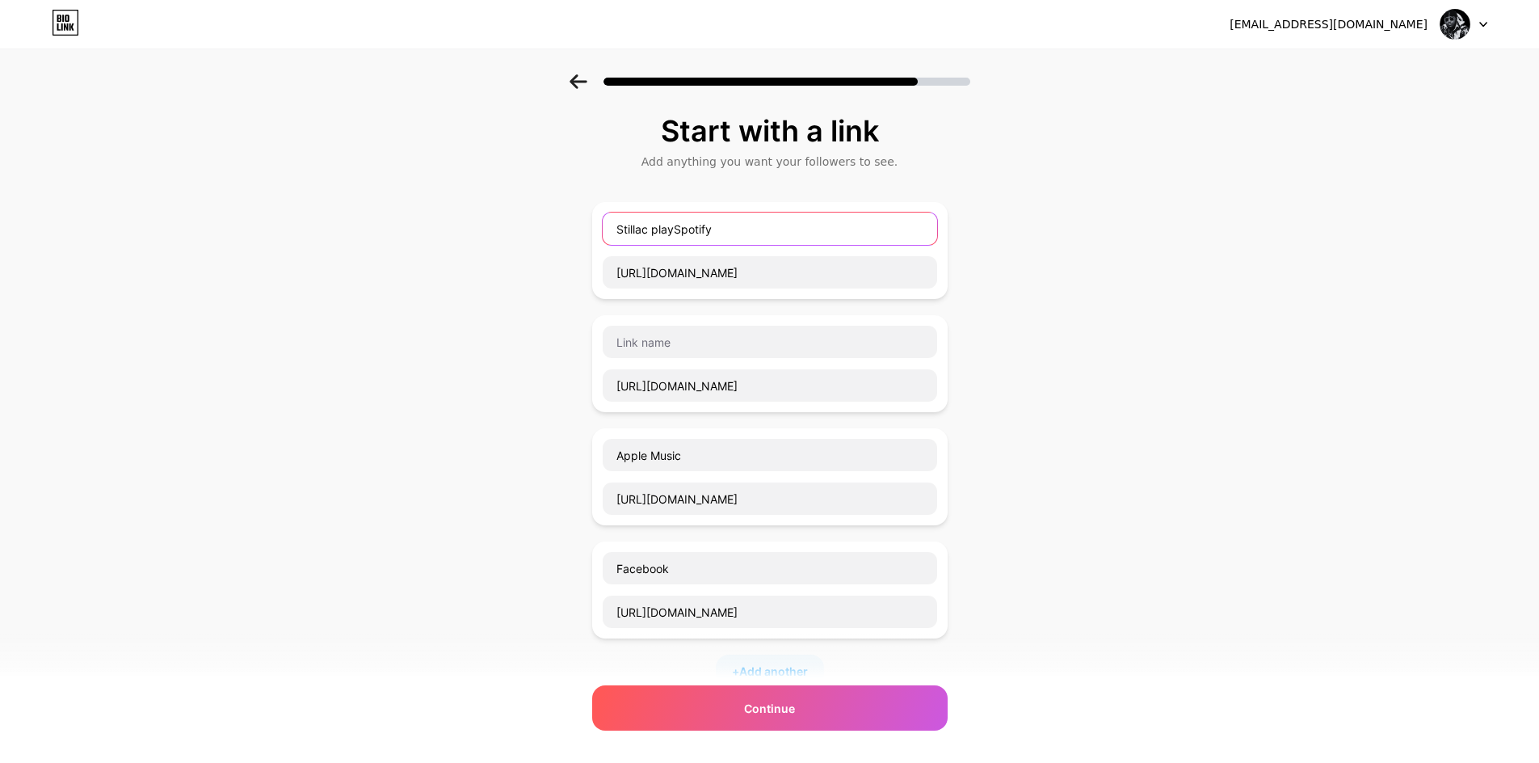
scroll to position [0, 0]
drag, startPoint x: 670, startPoint y: 233, endPoint x: 813, endPoint y: 235, distance: 143.0
click at [813, 235] on input "Stillac playSpotify" at bounding box center [770, 228] width 334 height 32
type input "Stillac play"
click at [686, 344] on input "text" at bounding box center [770, 342] width 334 height 32
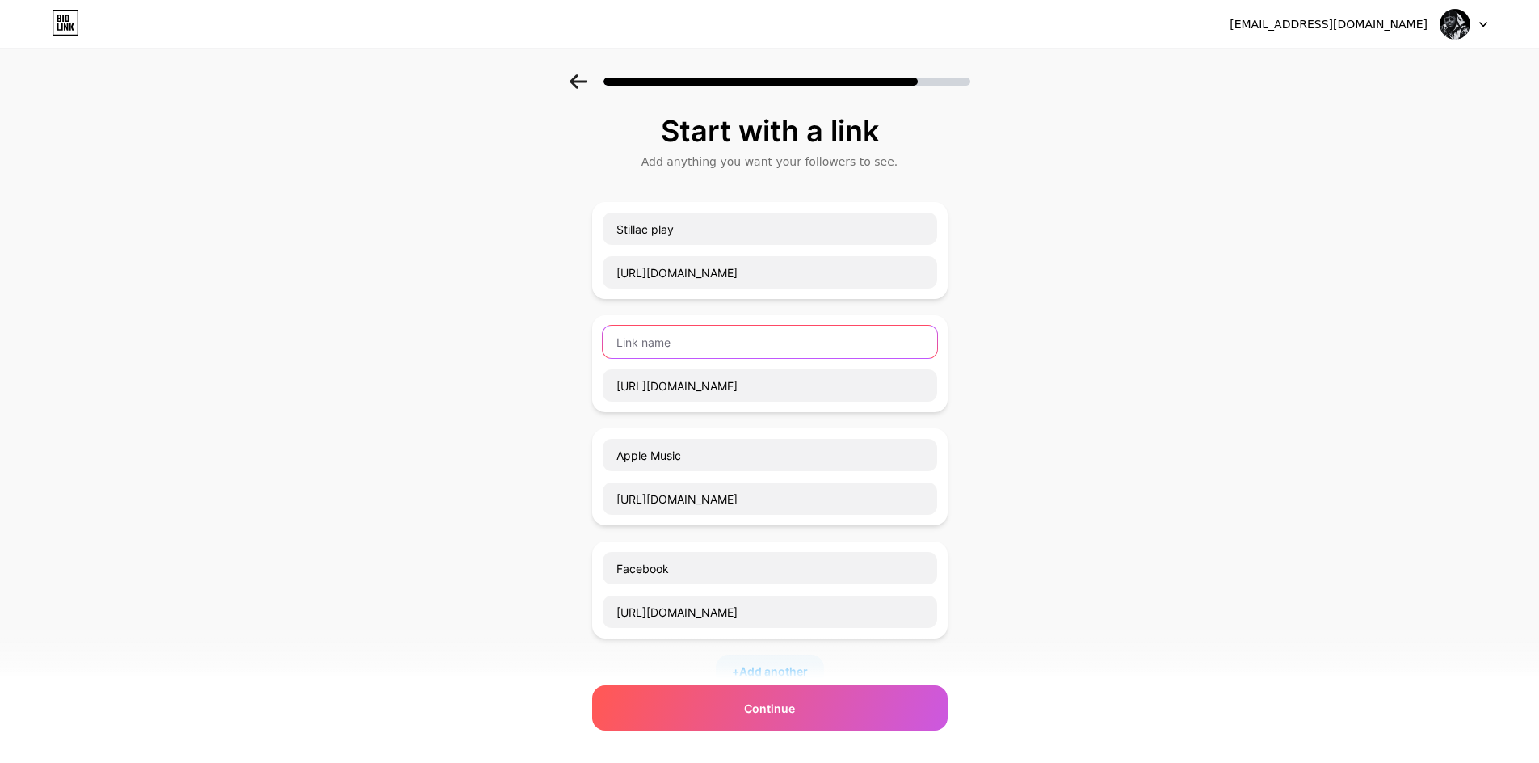
paste input "Spotify"
type input "Spotify"
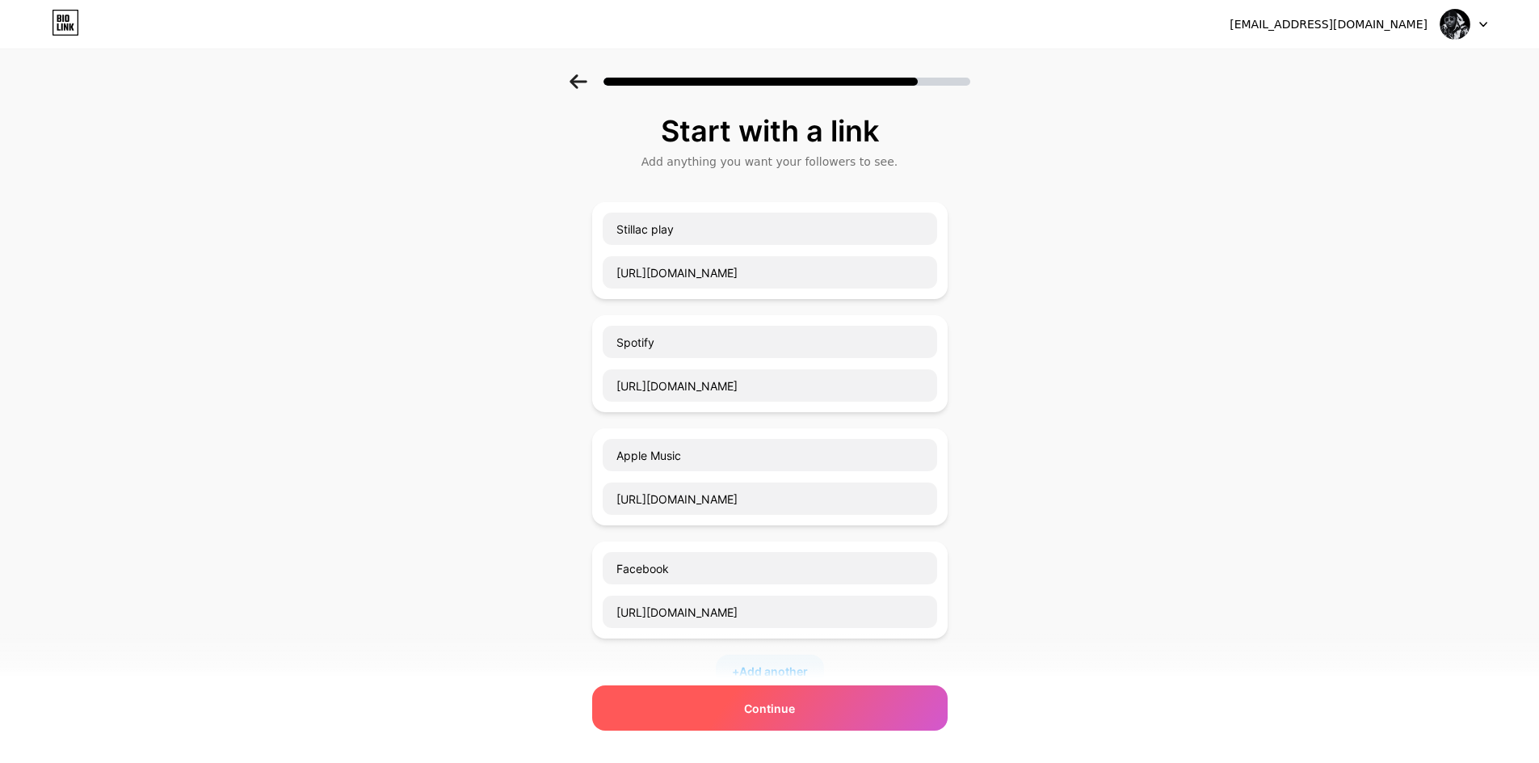
click at [884, 701] on div "Continue" at bounding box center [769, 707] width 355 height 45
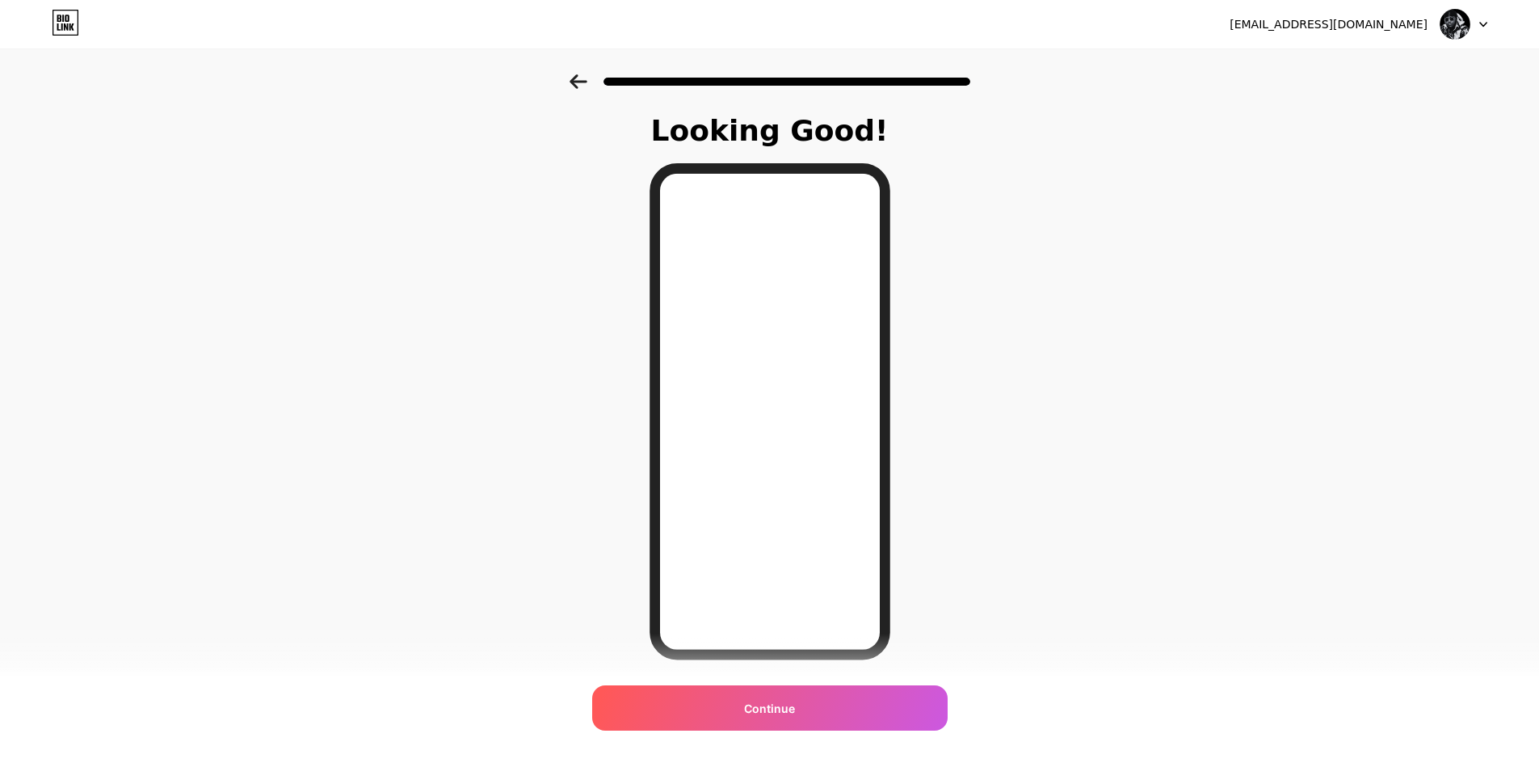
click at [586, 70] on div at bounding box center [769, 76] width 1539 height 57
click at [582, 76] on icon at bounding box center [578, 81] width 17 height 15
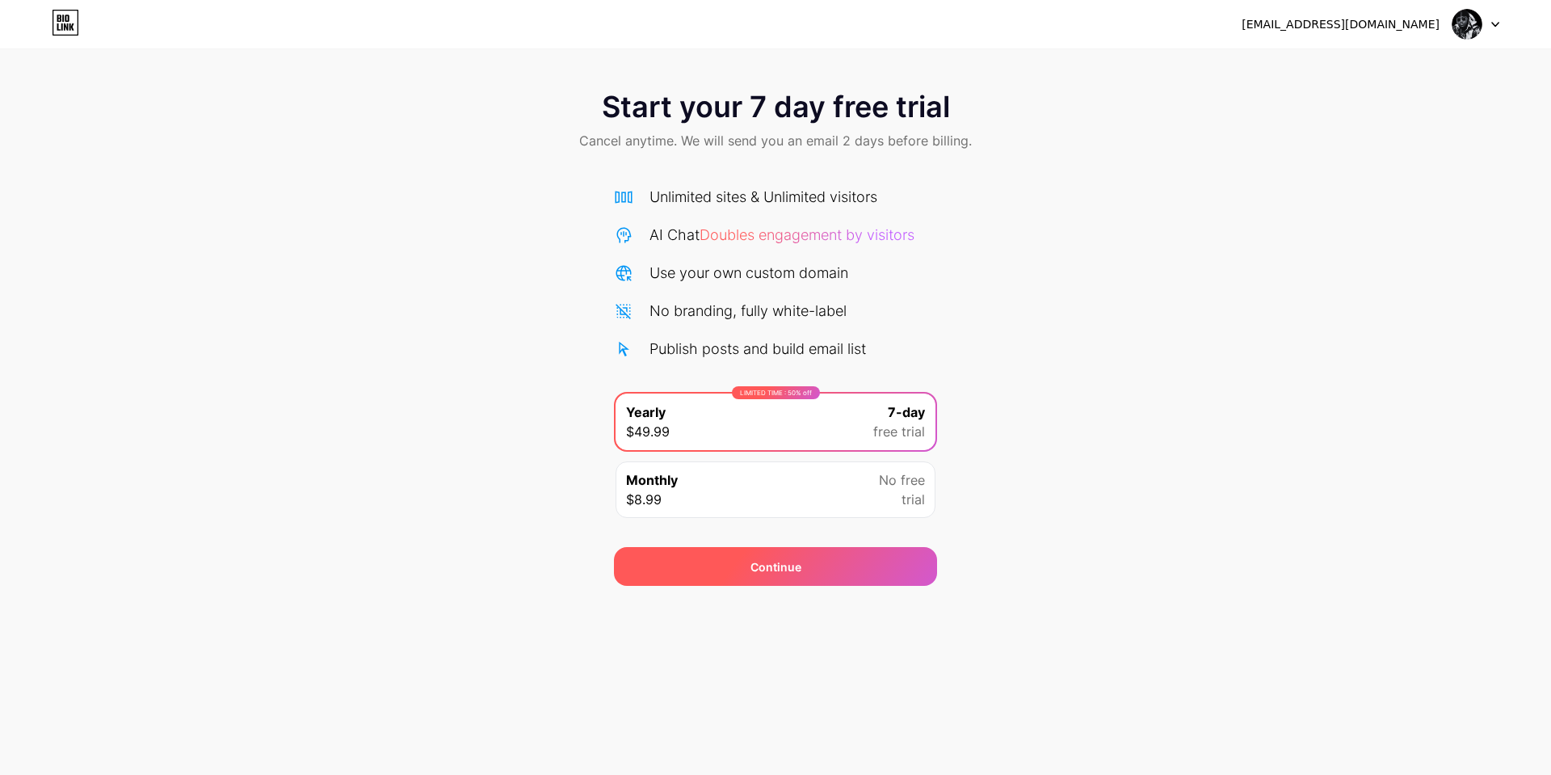
click at [847, 580] on div "Continue" at bounding box center [775, 566] width 323 height 39
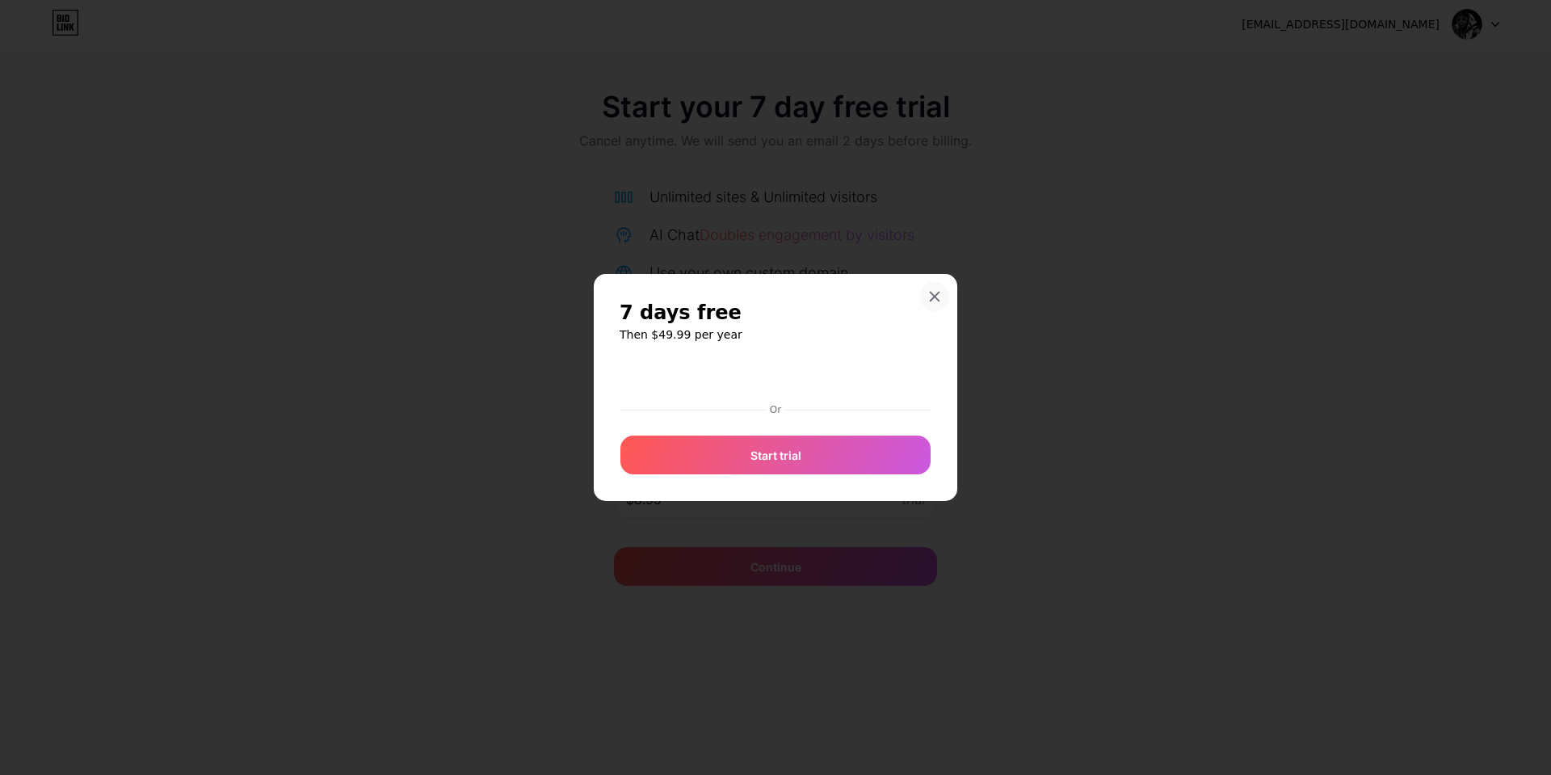
click at [936, 293] on icon at bounding box center [934, 296] width 13 height 13
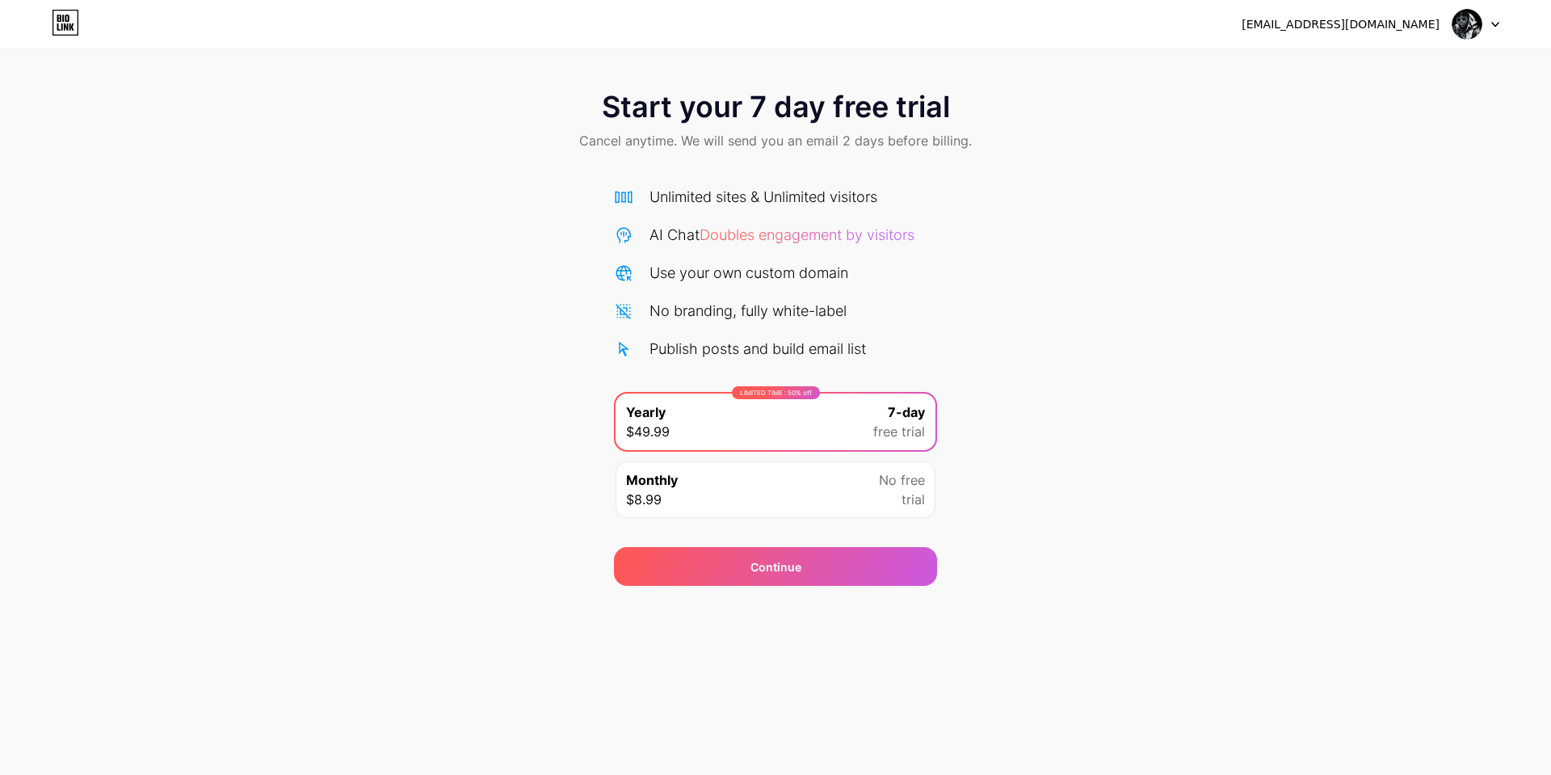
click at [59, 17] on icon at bounding box center [65, 23] width 27 height 26
click at [1471, 23] on img at bounding box center [1467, 24] width 31 height 31
